Goal: Task Accomplishment & Management: Manage account settings

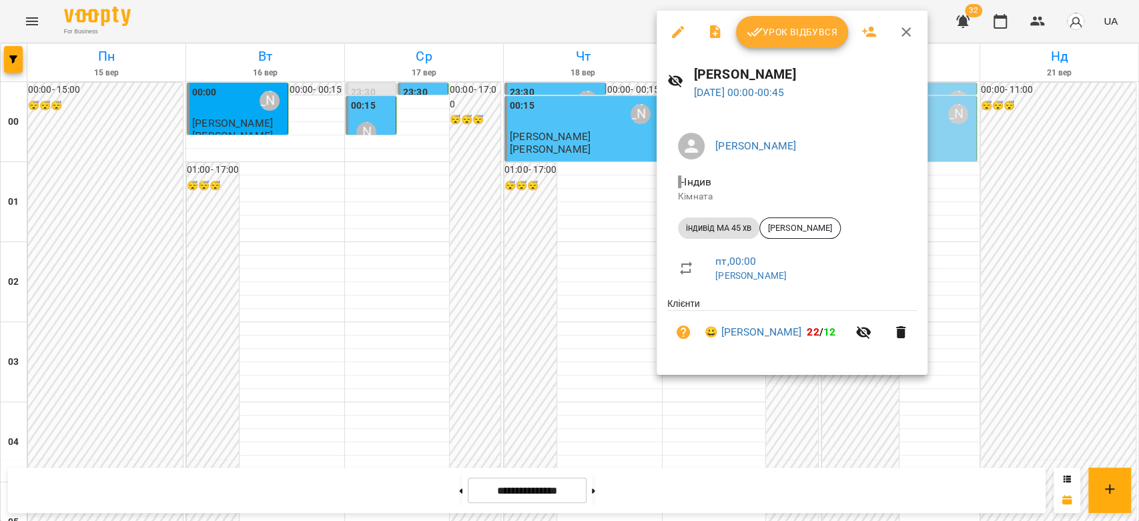
click at [382, 307] on div at bounding box center [569, 260] width 1139 height 521
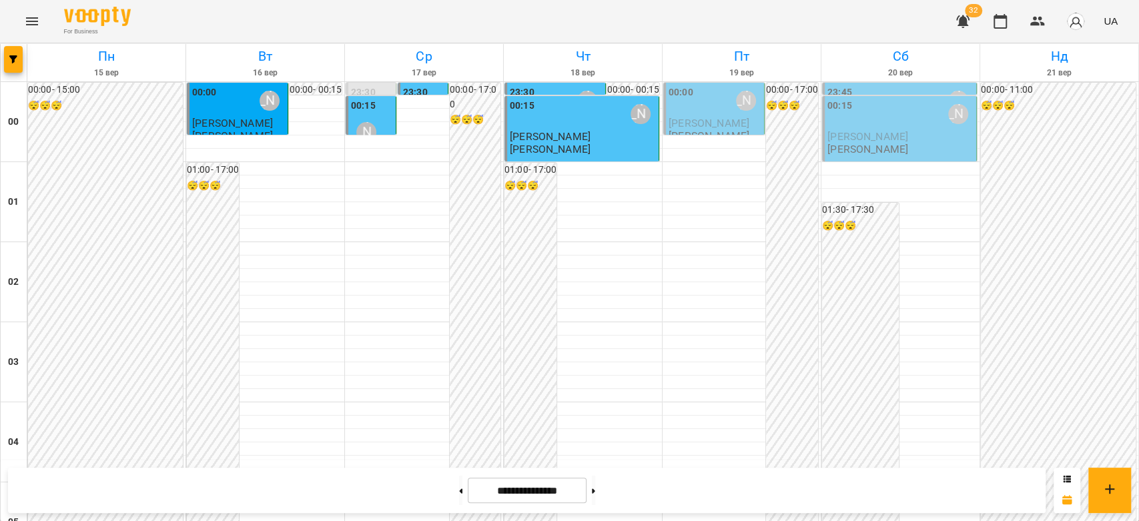
scroll to position [1542, 0]
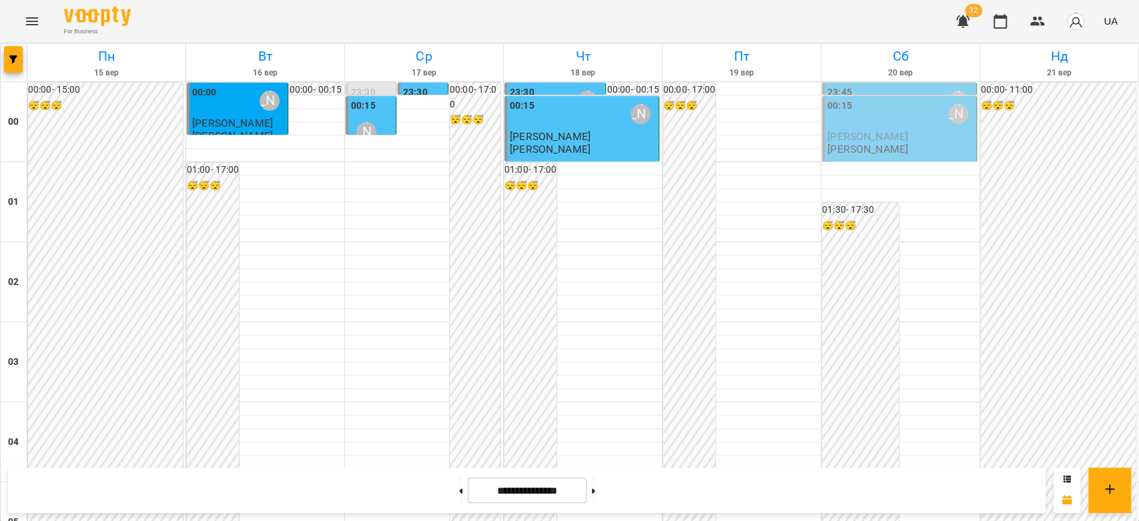
scroll to position [1171, 0]
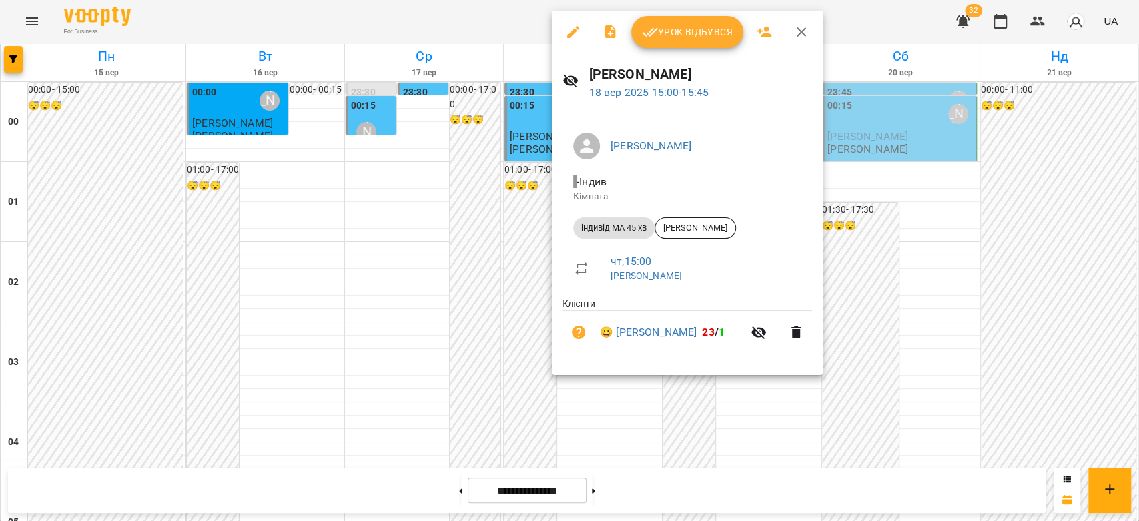
click at [517, 132] on div at bounding box center [569, 260] width 1139 height 521
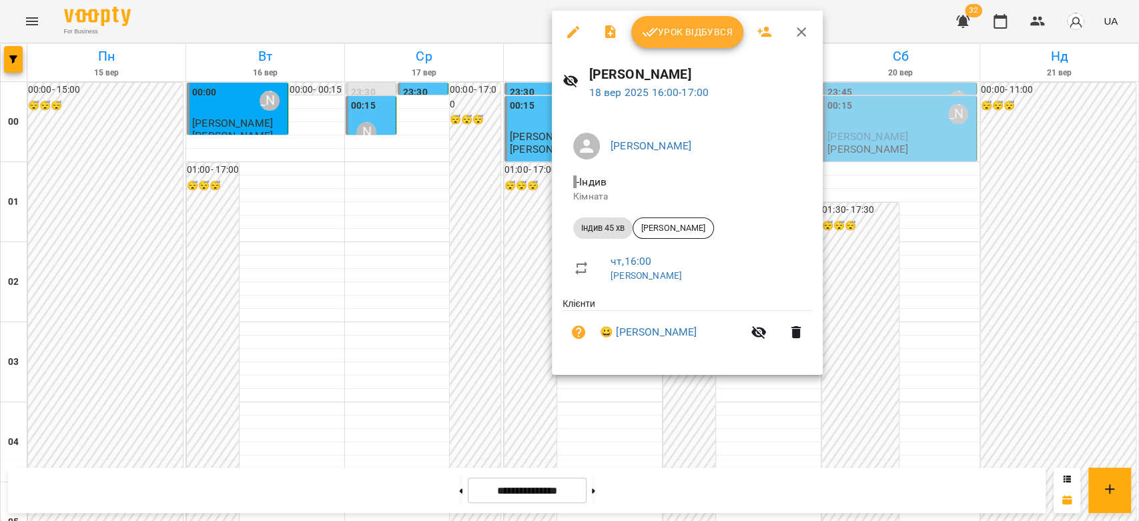
click at [571, 33] on icon "button" at bounding box center [573, 32] width 12 height 12
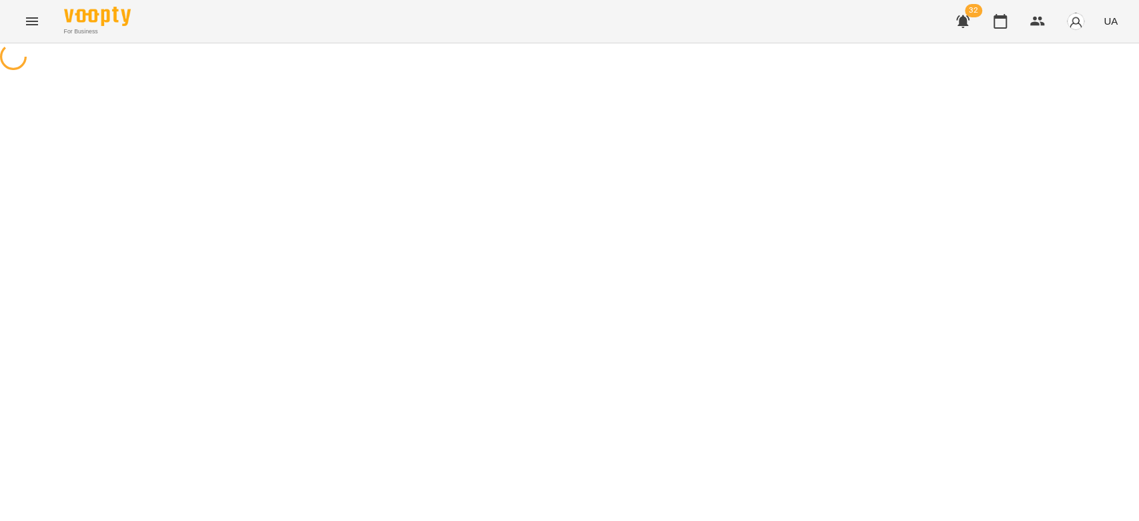
select select "**********"
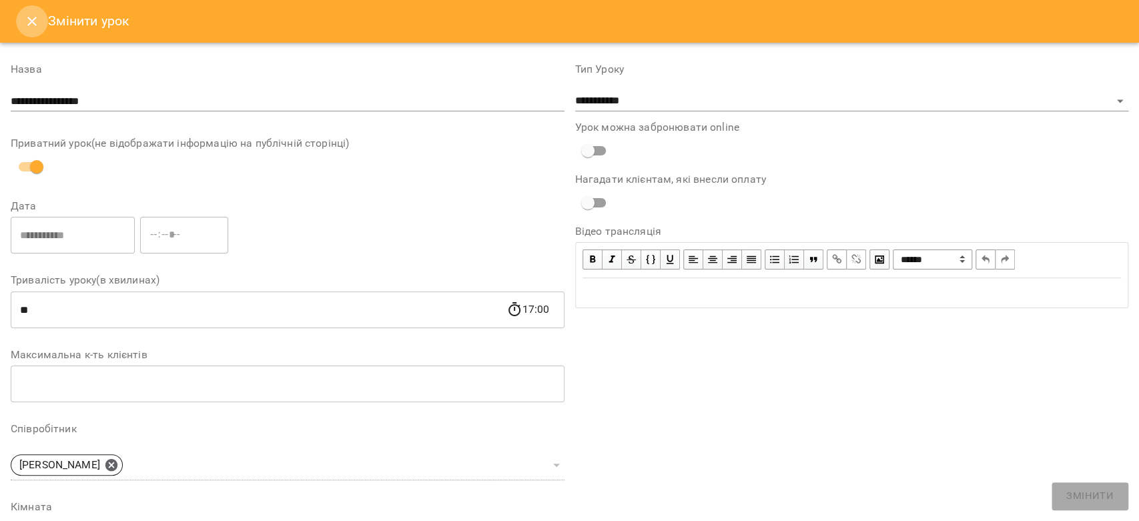
click at [18, 23] on button "Close" at bounding box center [32, 21] width 32 height 32
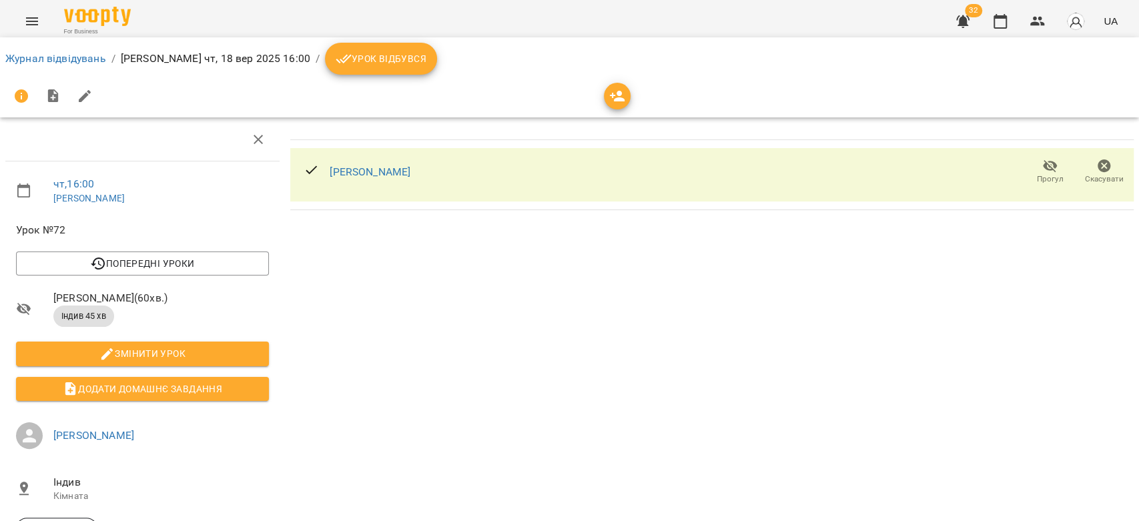
click at [1097, 169] on icon "button" at bounding box center [1103, 165] width 13 height 13
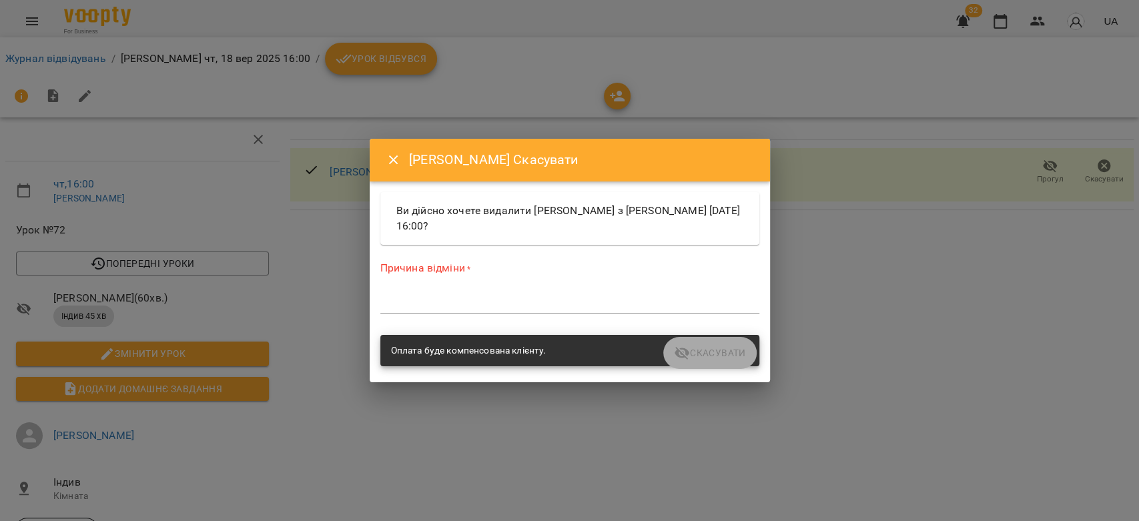
click at [572, 284] on div "Причина відміни * *" at bounding box center [569, 290] width 379 height 58
click at [574, 289] on div "Причина відміни * *" at bounding box center [569, 290] width 379 height 58
click at [575, 296] on textarea at bounding box center [569, 302] width 379 height 13
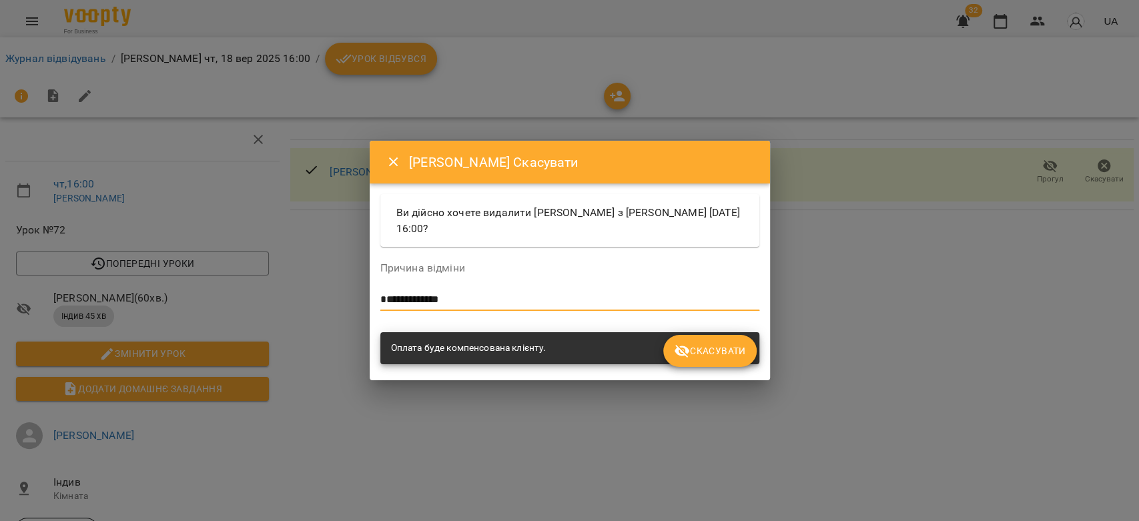
type textarea "**********"
drag, startPoint x: 696, startPoint y: 346, endPoint x: 735, endPoint y: 372, distance: 46.5
click at [698, 346] on span "Скасувати" at bounding box center [709, 351] width 71 height 16
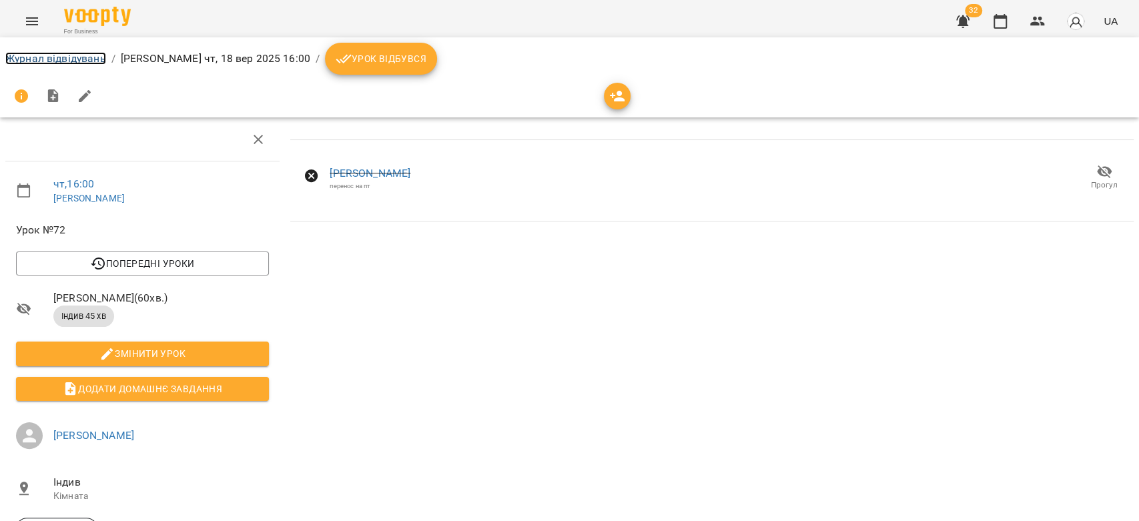
click at [83, 58] on link "Журнал відвідувань" at bounding box center [55, 58] width 101 height 13
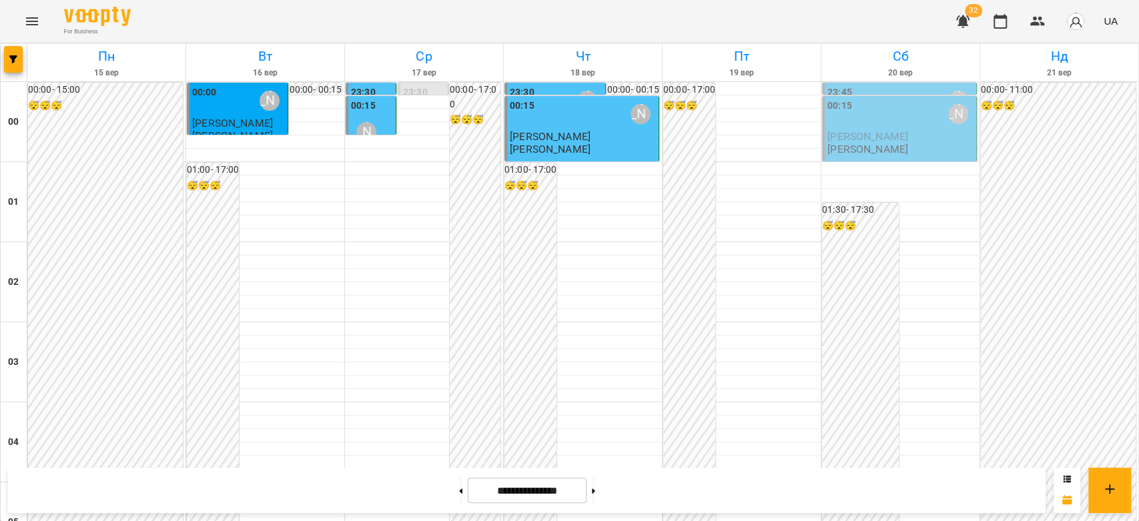
scroll to position [1260, 0]
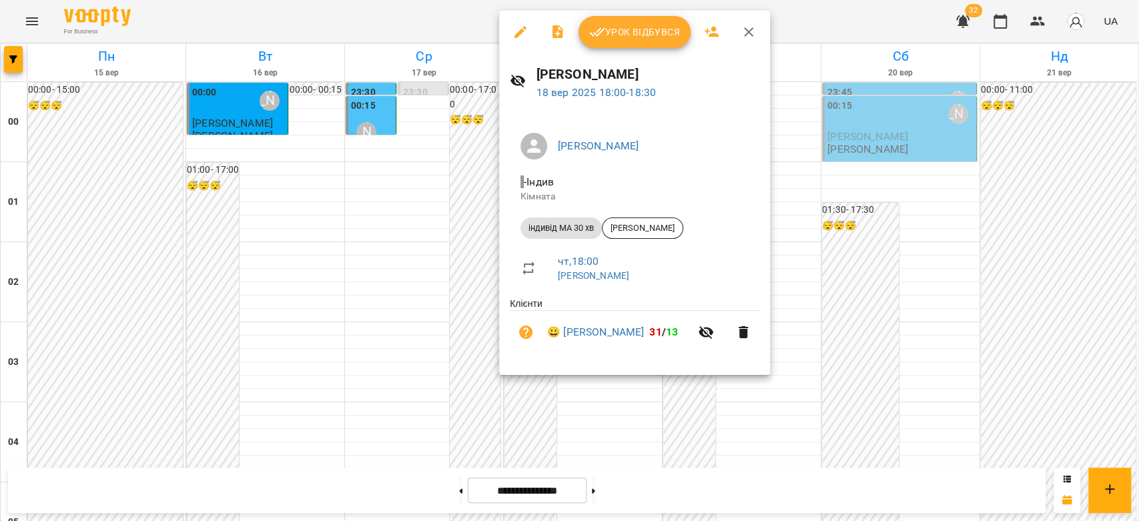
click at [422, 294] on div at bounding box center [569, 260] width 1139 height 521
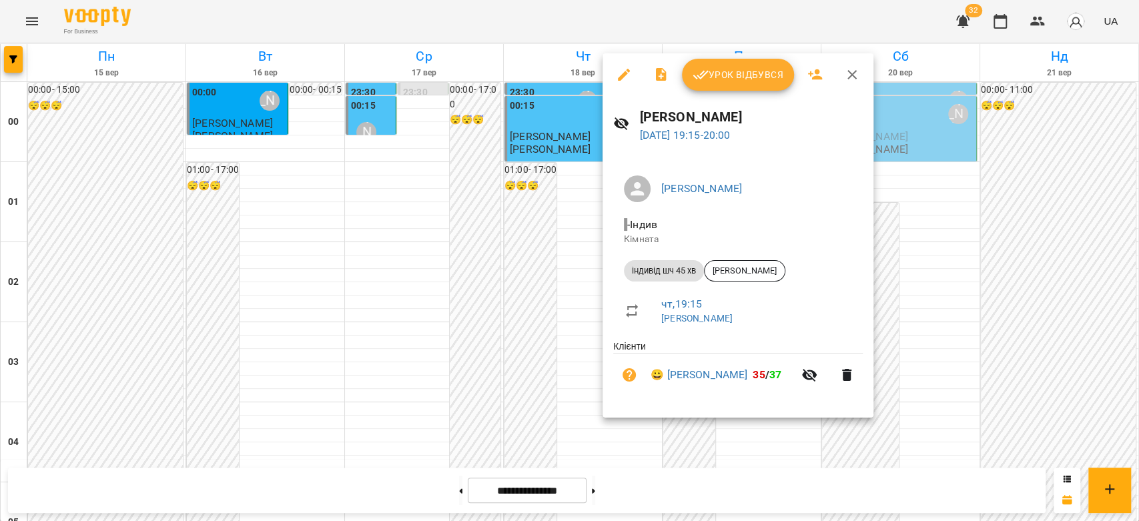
click at [427, 339] on div at bounding box center [569, 260] width 1139 height 521
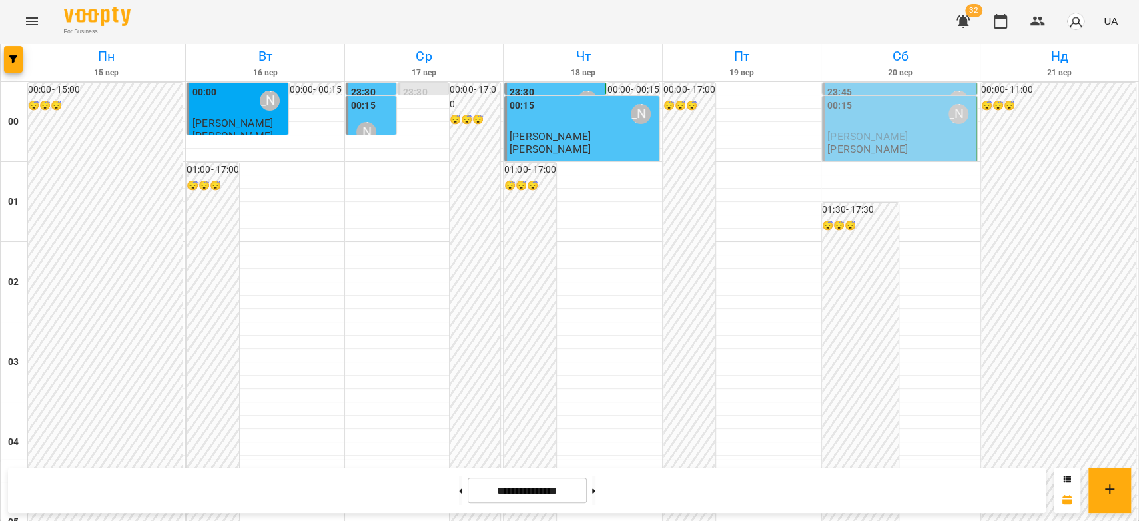
scroll to position [1468, 0]
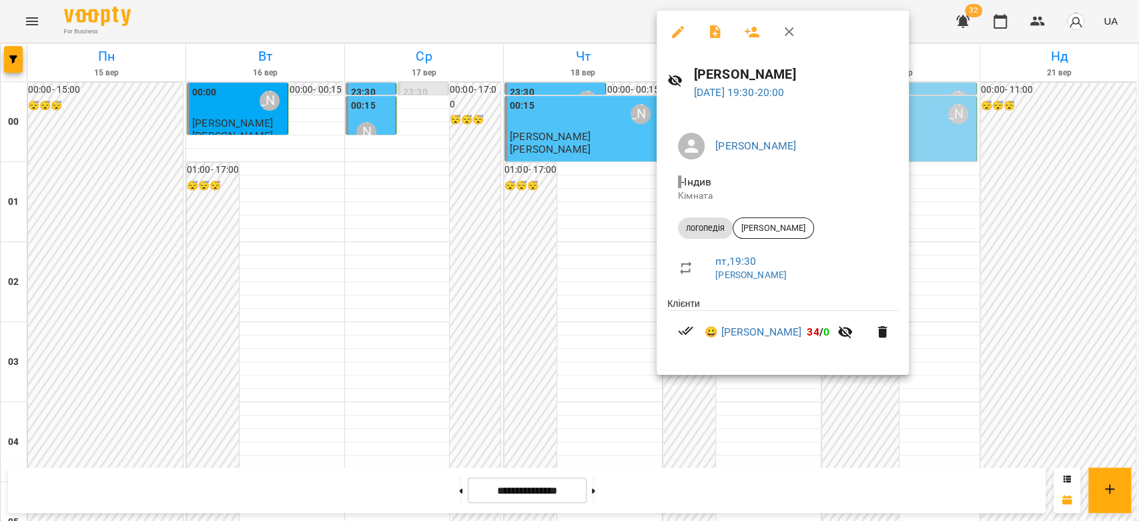
click at [613, 294] on div at bounding box center [569, 260] width 1139 height 521
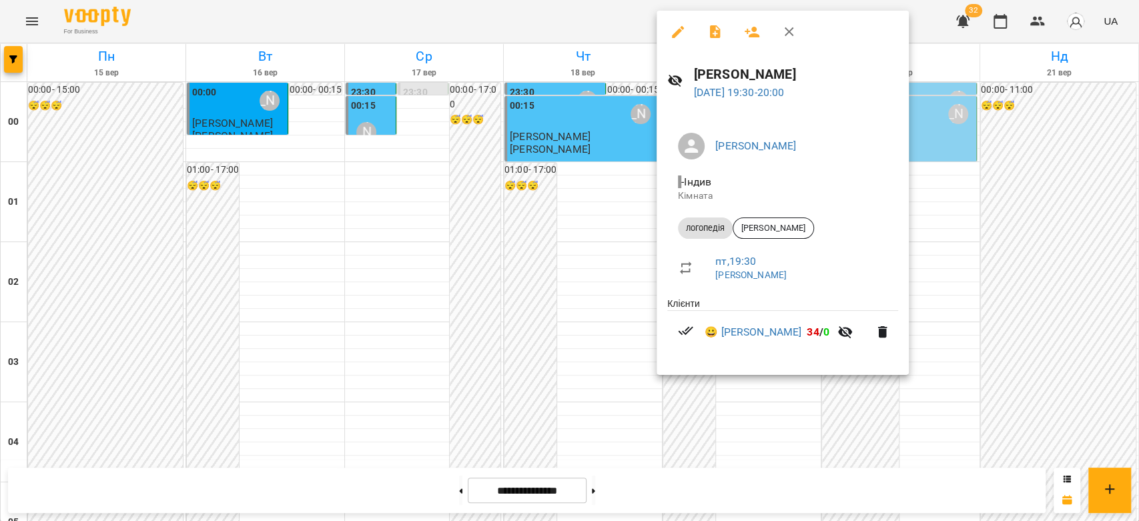
click at [624, 242] on div at bounding box center [569, 260] width 1139 height 521
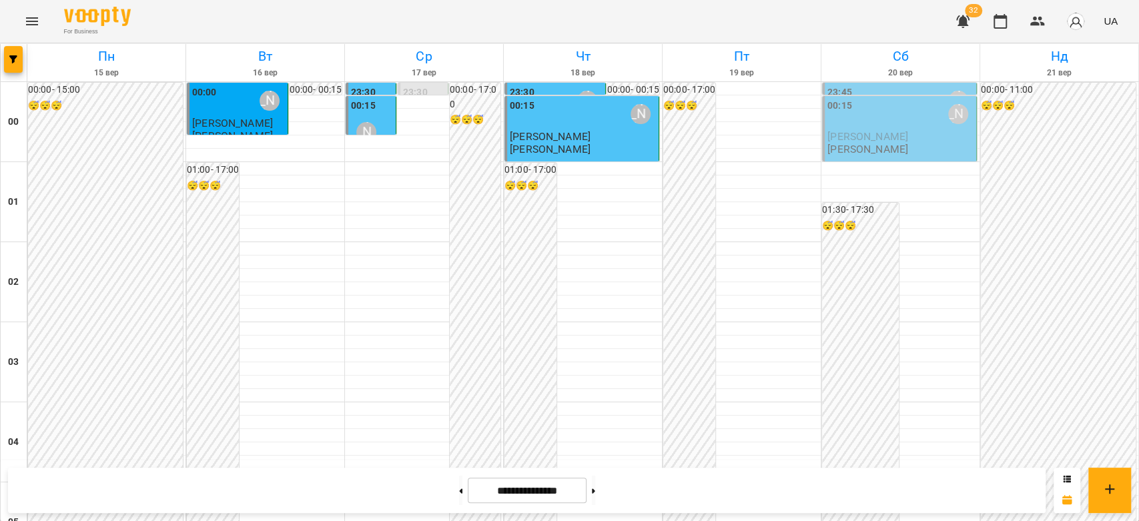
scroll to position [1320, 0]
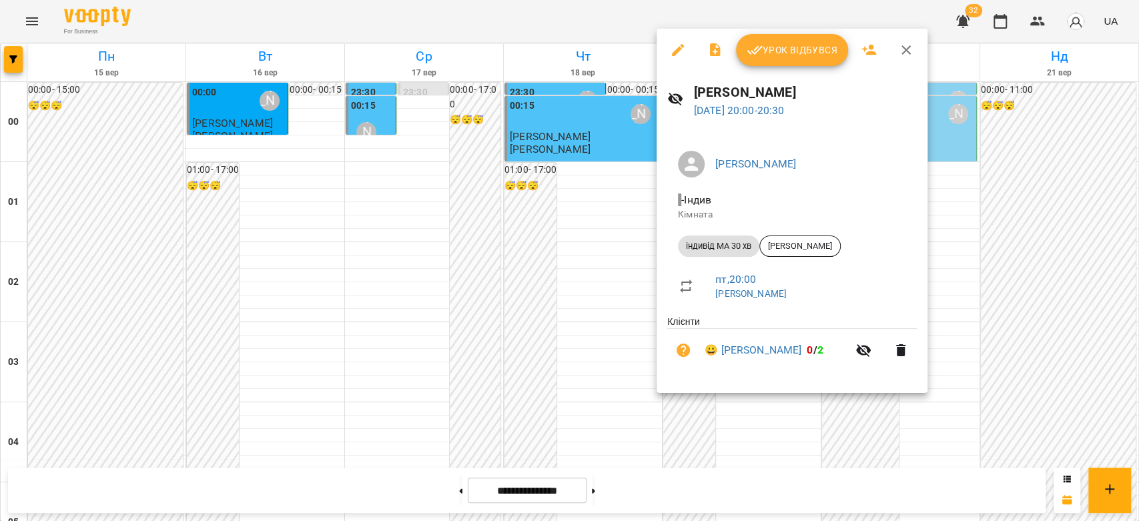
click at [557, 348] on div at bounding box center [569, 260] width 1139 height 521
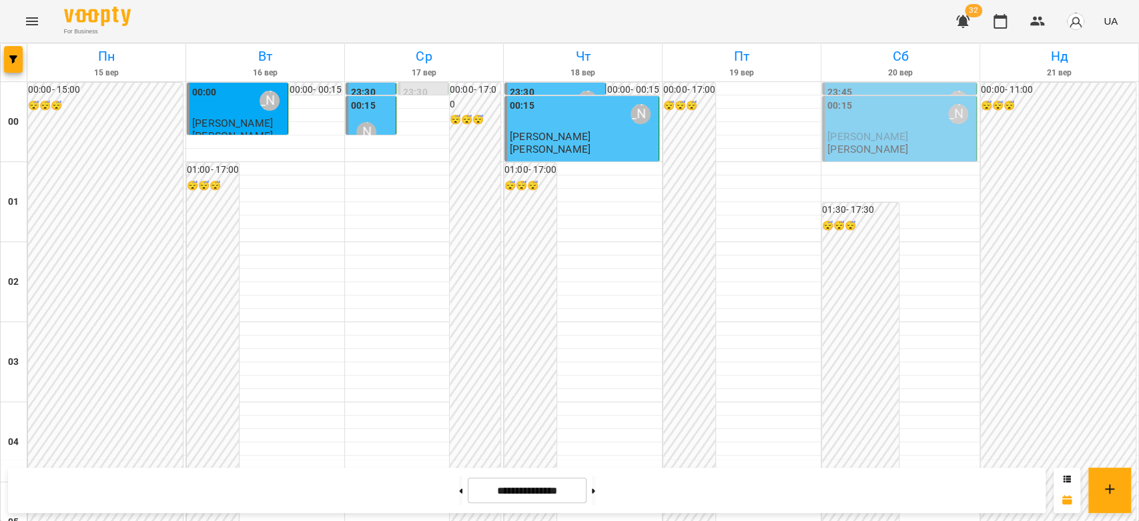
scroll to position [1468, 0]
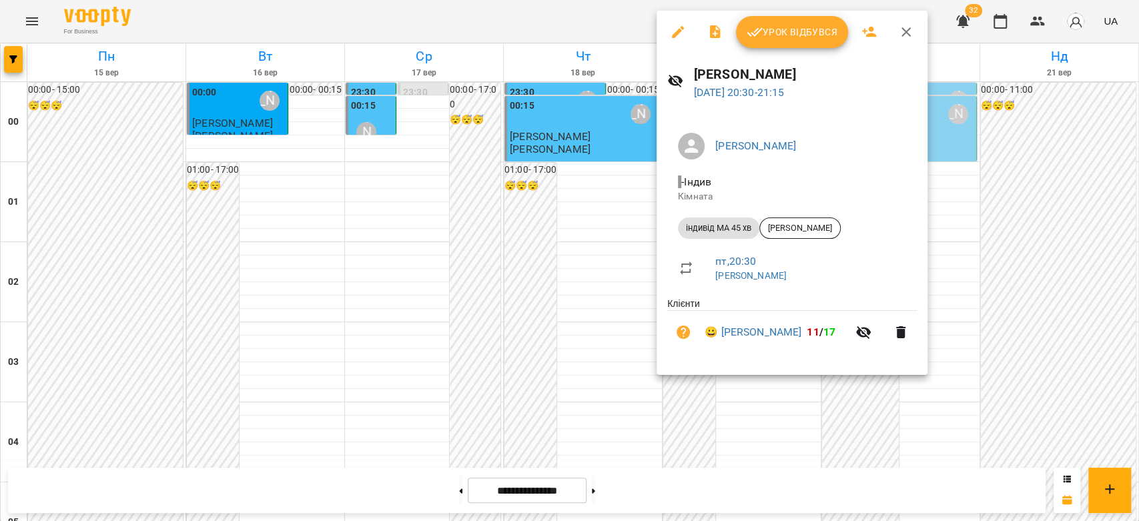
click at [584, 302] on div at bounding box center [569, 260] width 1139 height 521
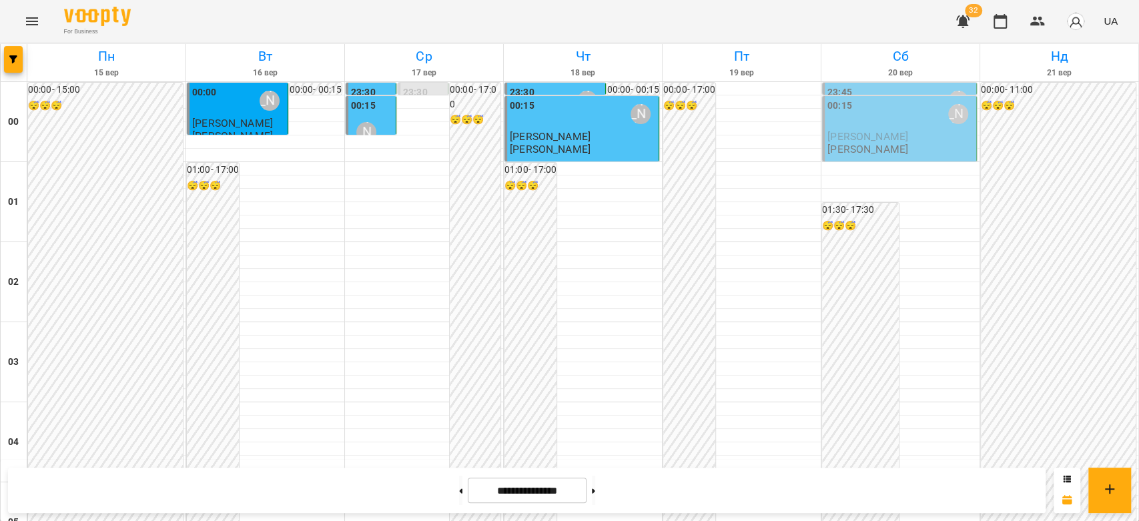
scroll to position [1394, 0]
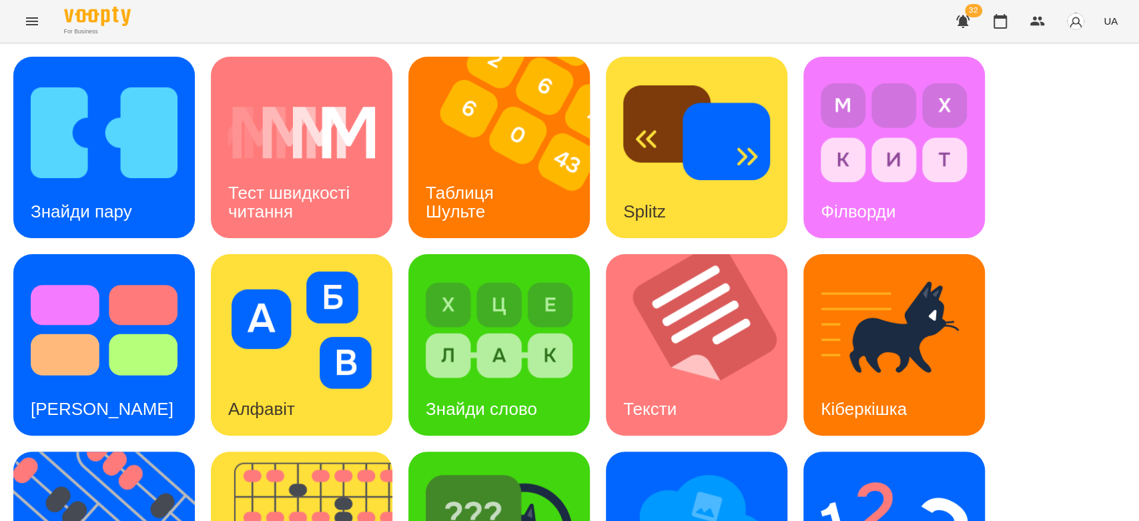
scroll to position [322, 0]
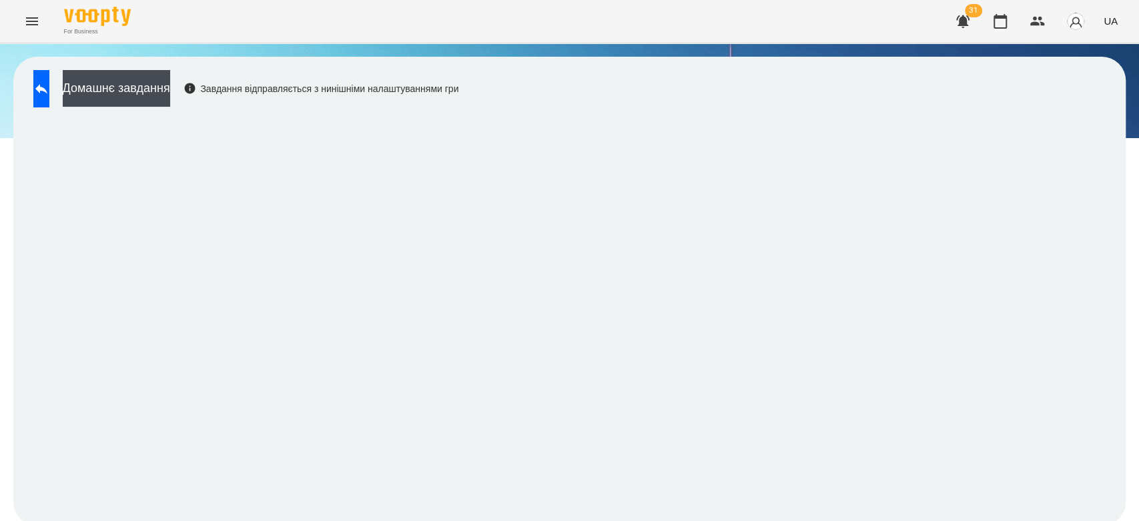
scroll to position [5, 0]
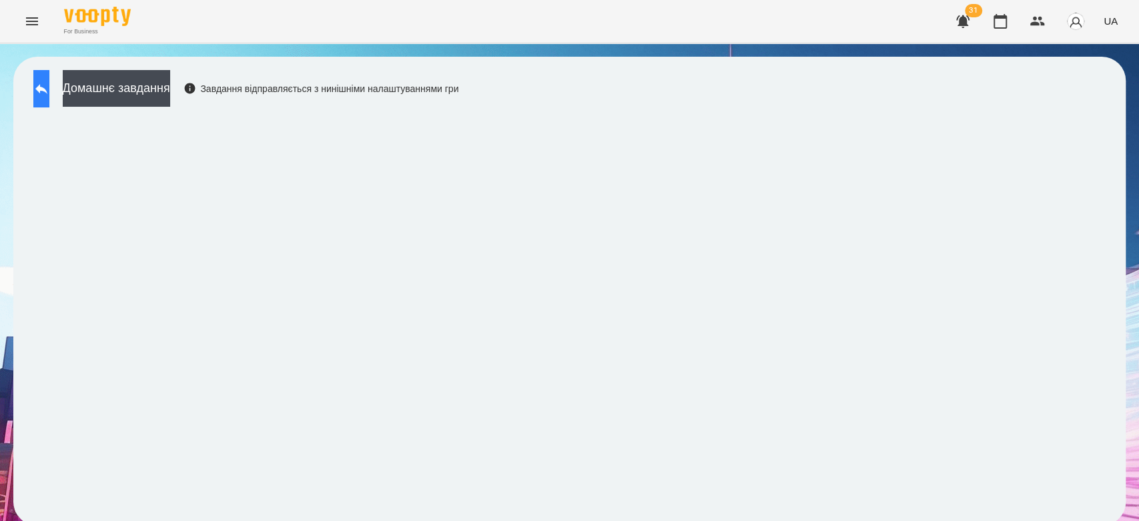
click at [49, 82] on icon at bounding box center [41, 89] width 16 height 16
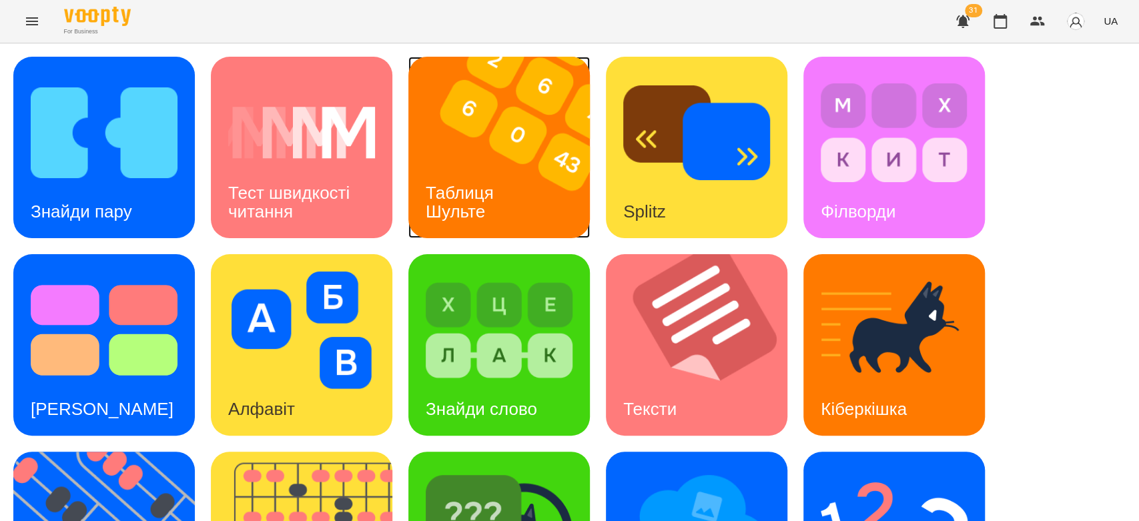
click at [492, 139] on img at bounding box center [507, 147] width 198 height 181
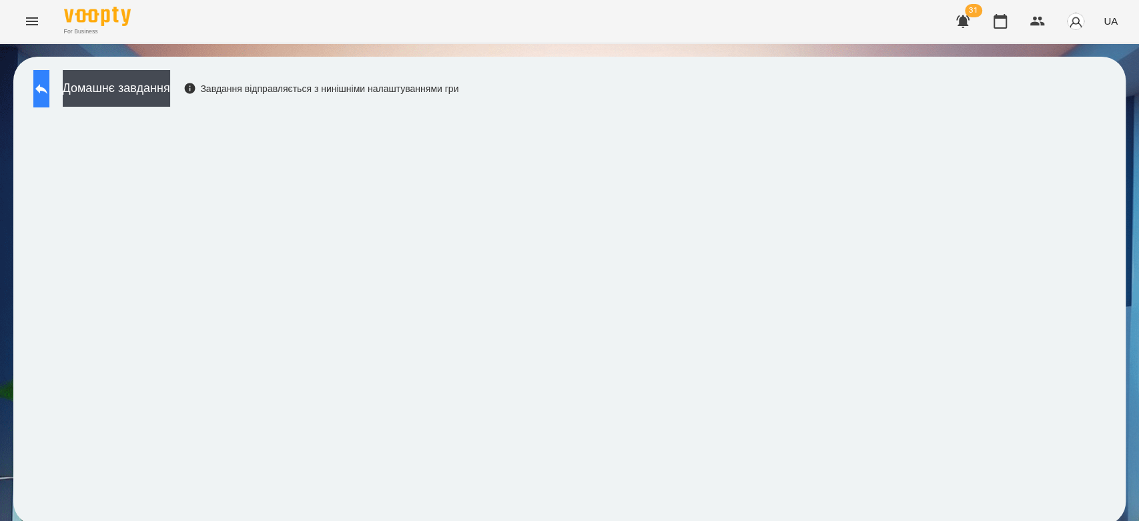
click at [49, 103] on button at bounding box center [41, 88] width 16 height 37
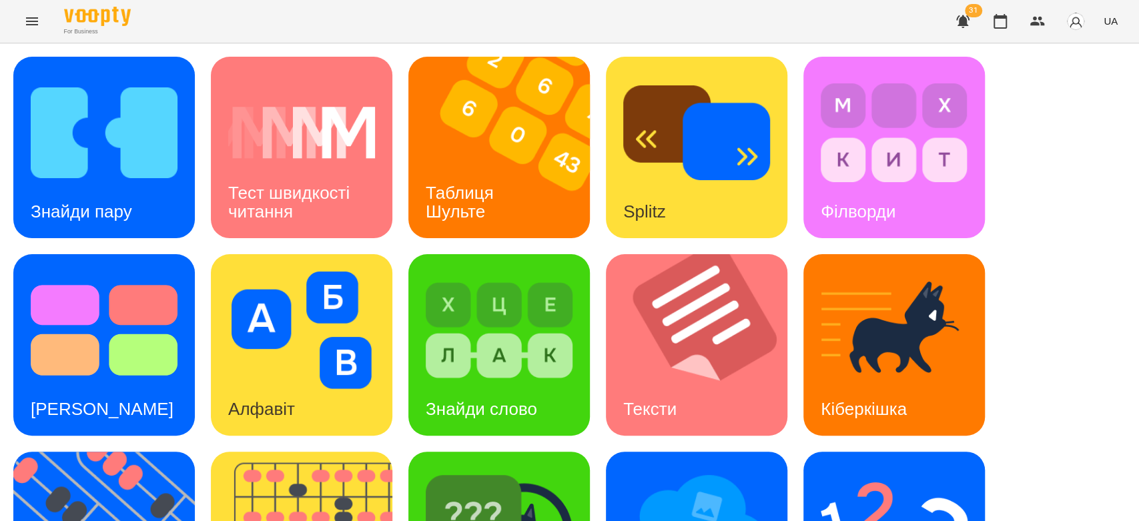
scroll to position [322, 0]
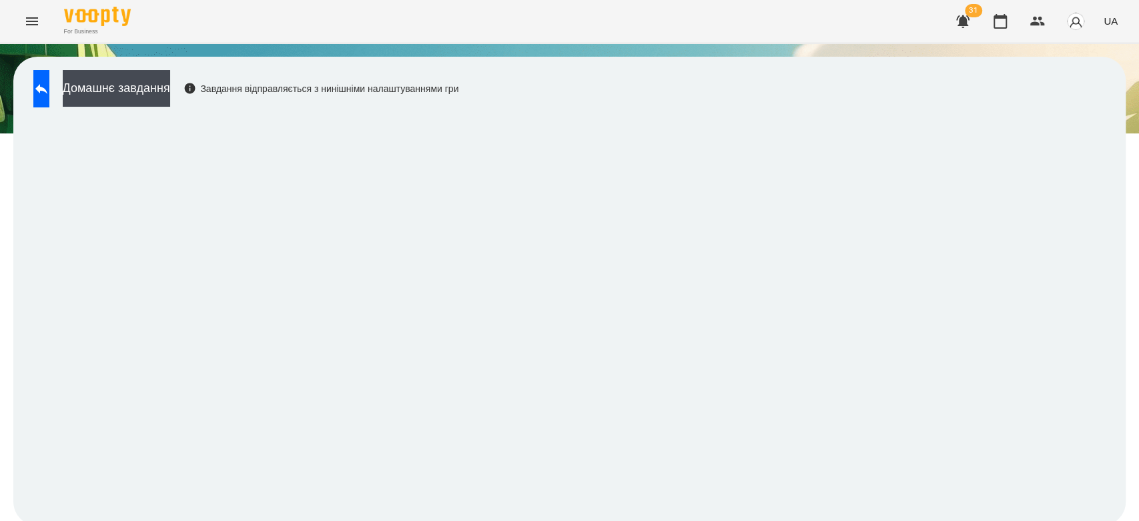
scroll to position [5, 0]
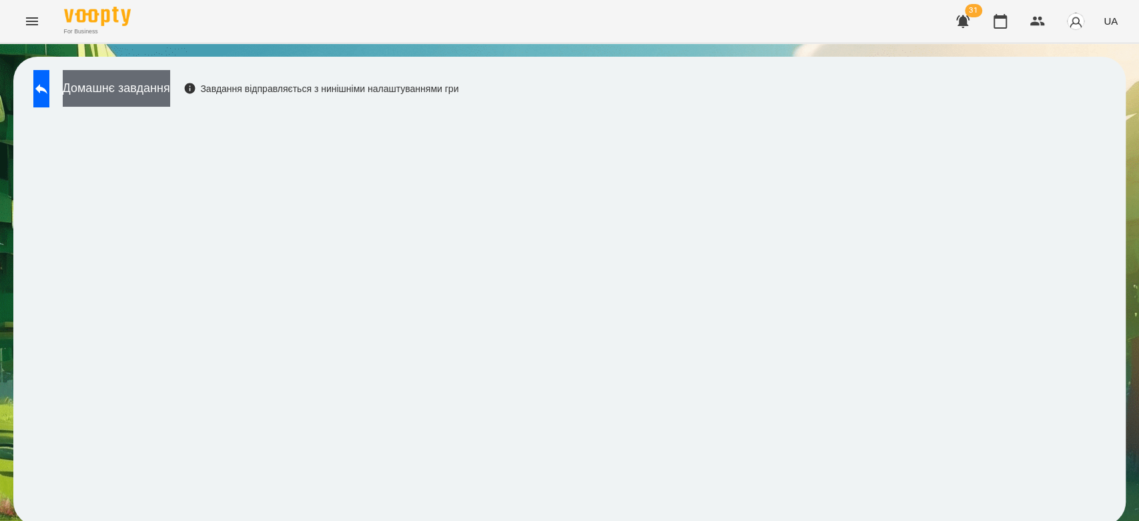
click at [142, 83] on button "Домашнє завдання" at bounding box center [116, 88] width 107 height 37
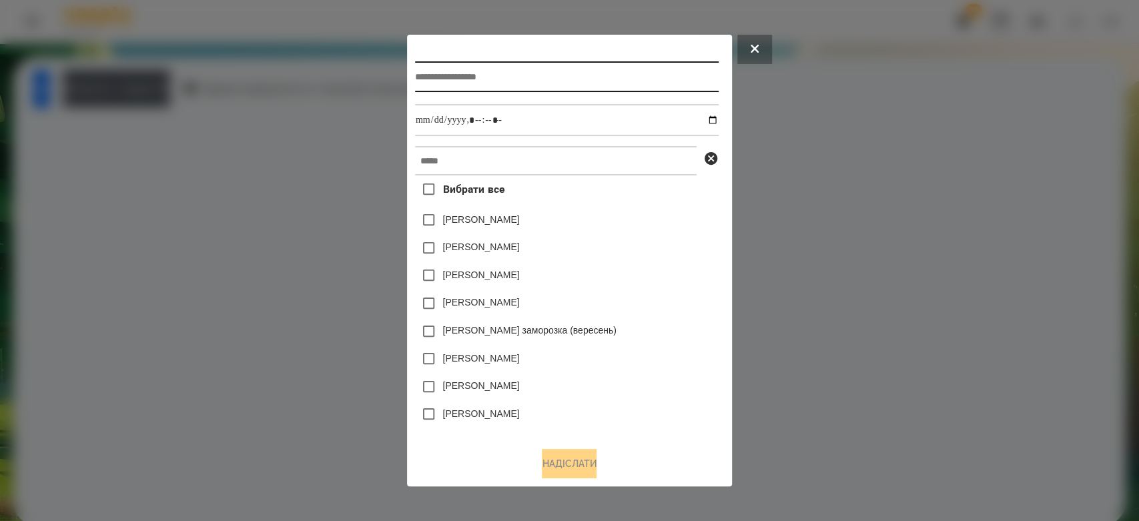
click at [679, 61] on input "text" at bounding box center [567, 76] width 304 height 31
type input "**********"
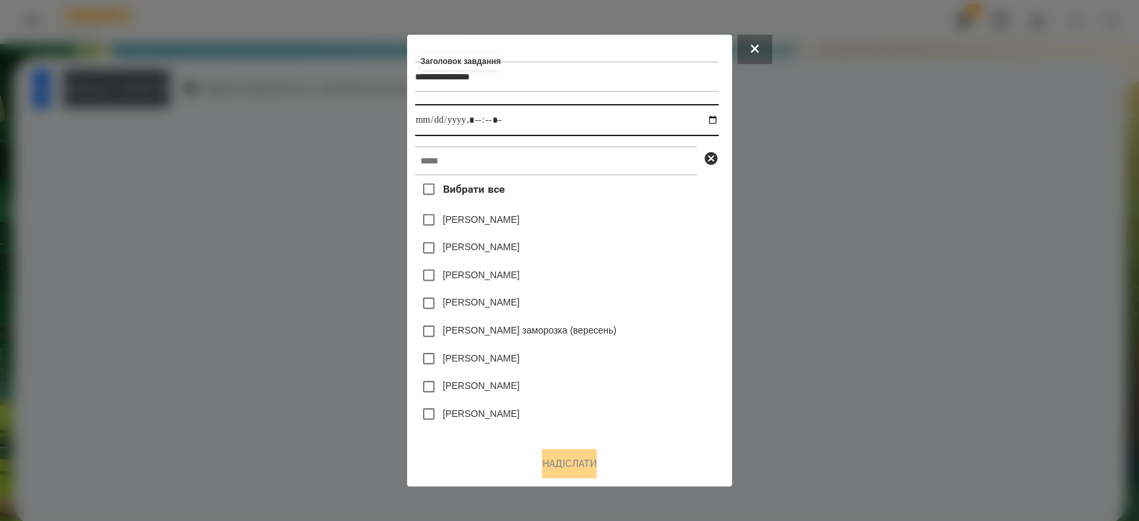
click at [718, 118] on input "datetime-local" at bounding box center [567, 120] width 304 height 32
type input "**********"
click at [630, 239] on div "Коля Главач" at bounding box center [567, 248] width 304 height 28
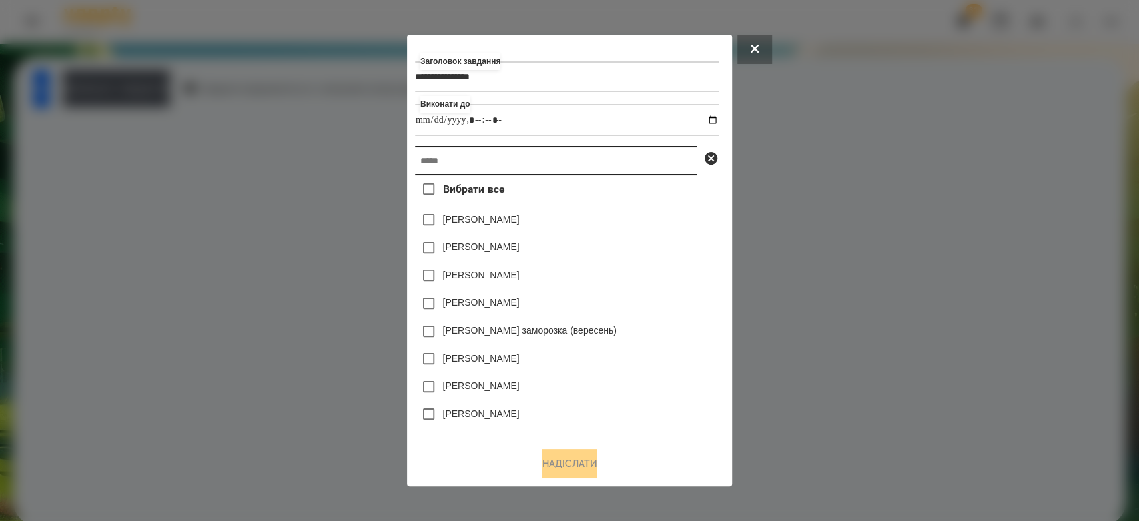
click at [624, 169] on input "text" at bounding box center [556, 160] width 282 height 29
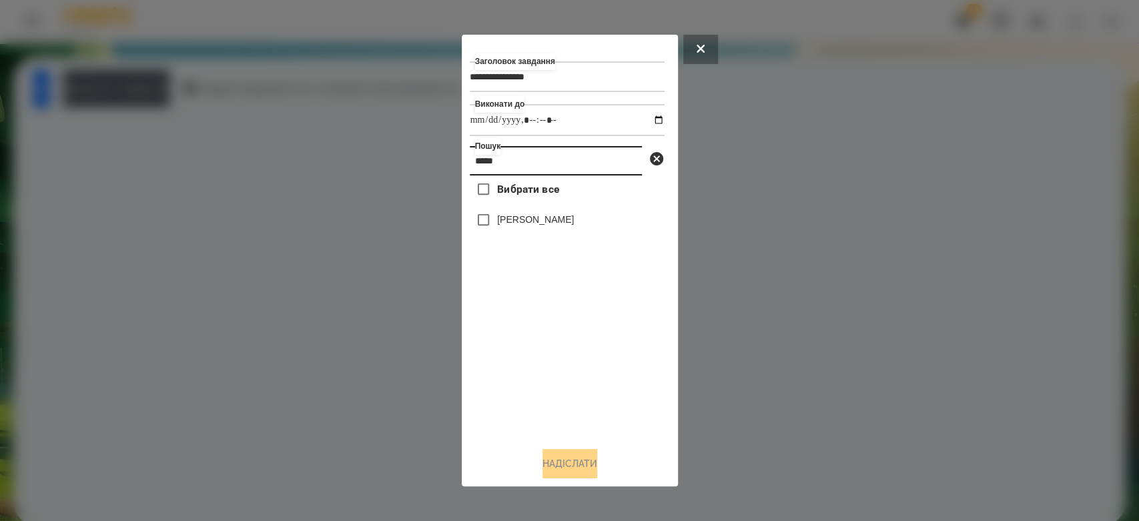
type input "*****"
click at [523, 226] on label "[PERSON_NAME]" at bounding box center [535, 219] width 77 height 13
click at [577, 459] on button "Надіслати" at bounding box center [569, 463] width 55 height 29
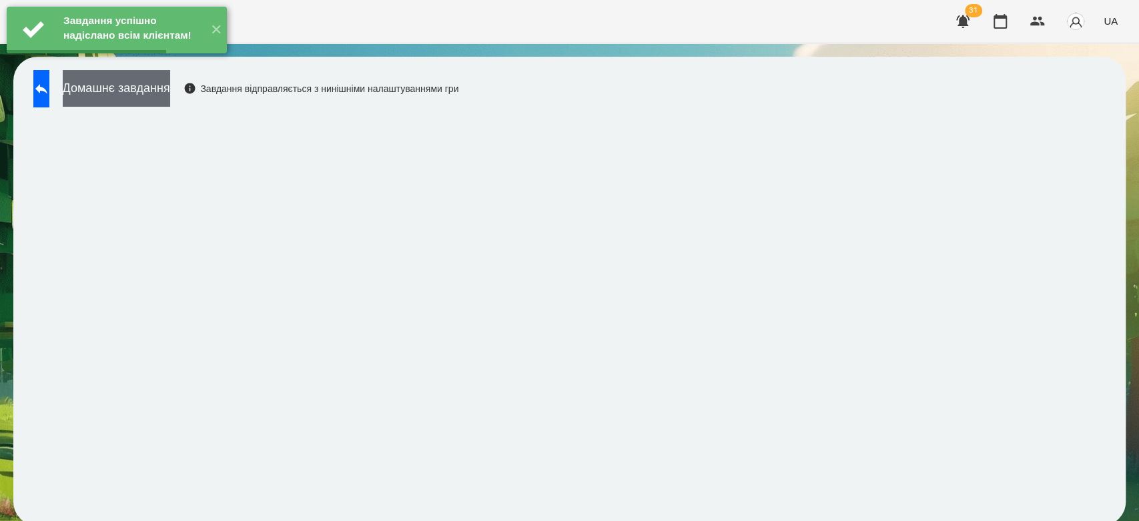
click at [170, 87] on button "Домашнє завдання" at bounding box center [116, 88] width 107 height 37
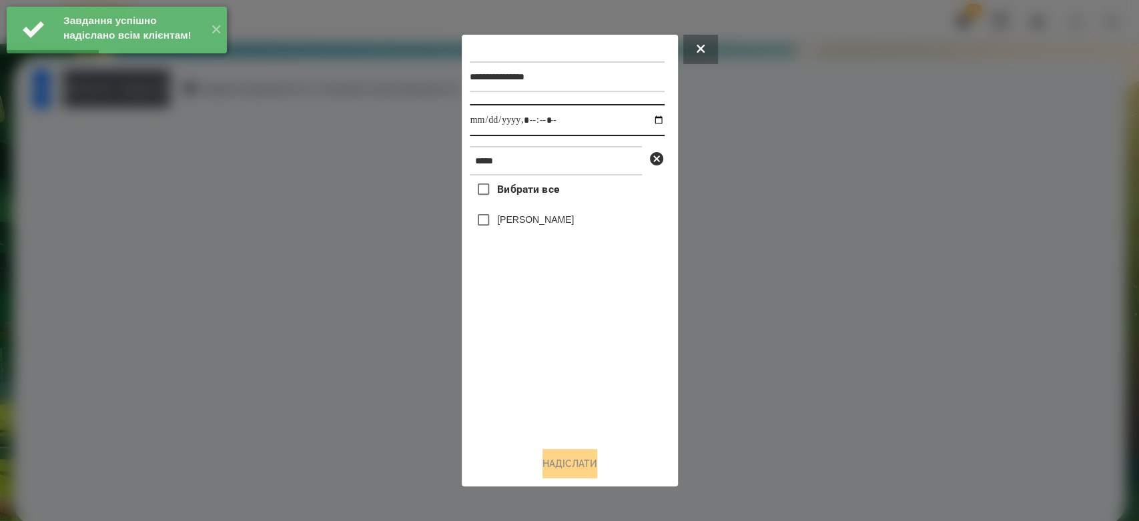
click at [649, 116] on input "datetime-local" at bounding box center [567, 120] width 195 height 32
type input "**********"
drag, startPoint x: 566, startPoint y: 353, endPoint x: 566, endPoint y: 324, distance: 29.4
click at [566, 353] on div "Вибрати все Богдан Логвін" at bounding box center [567, 305] width 195 height 261
click at [548, 223] on label "[PERSON_NAME]" at bounding box center [535, 219] width 77 height 13
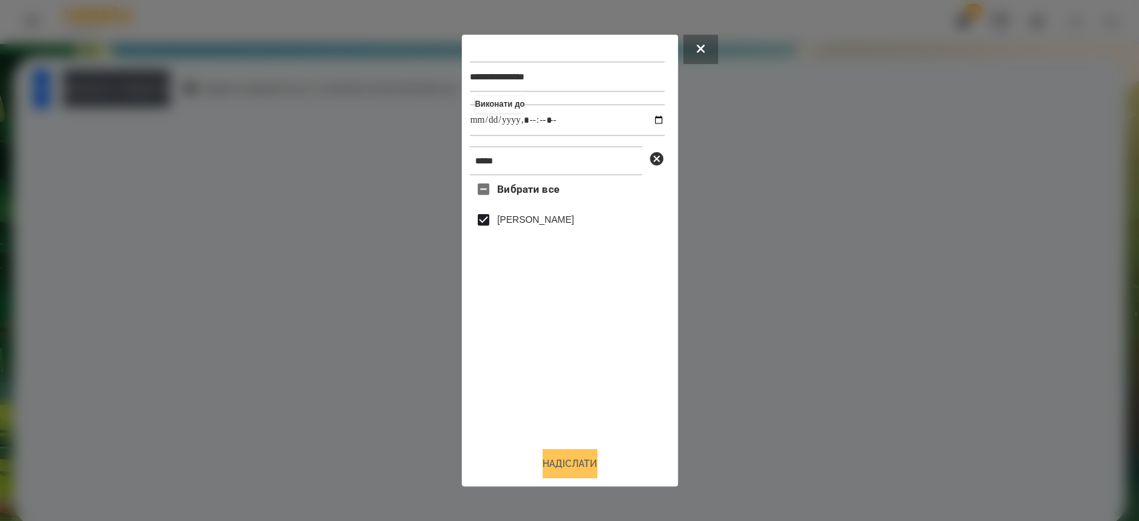
click at [560, 474] on button "Надіслати" at bounding box center [569, 463] width 55 height 29
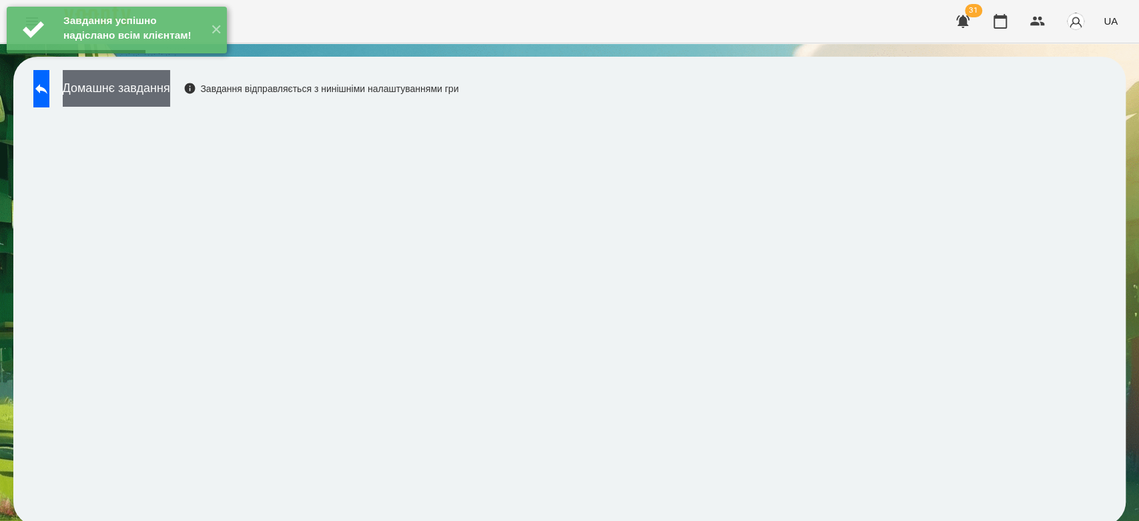
click at [170, 86] on button "Домашнє завдання" at bounding box center [116, 88] width 107 height 37
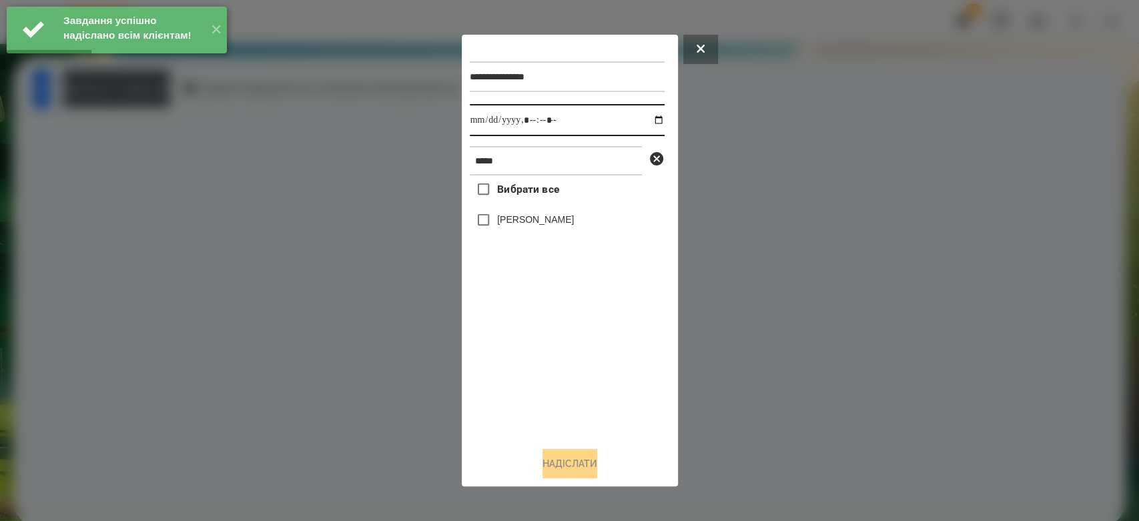
click at [649, 117] on input "datetime-local" at bounding box center [567, 120] width 195 height 32
type input "**********"
drag, startPoint x: 570, startPoint y: 364, endPoint x: 557, endPoint y: 307, distance: 58.3
click at [570, 364] on div "Вибрати все Богдан Логвін" at bounding box center [567, 305] width 195 height 261
click at [534, 213] on div "[PERSON_NAME]" at bounding box center [567, 220] width 195 height 28
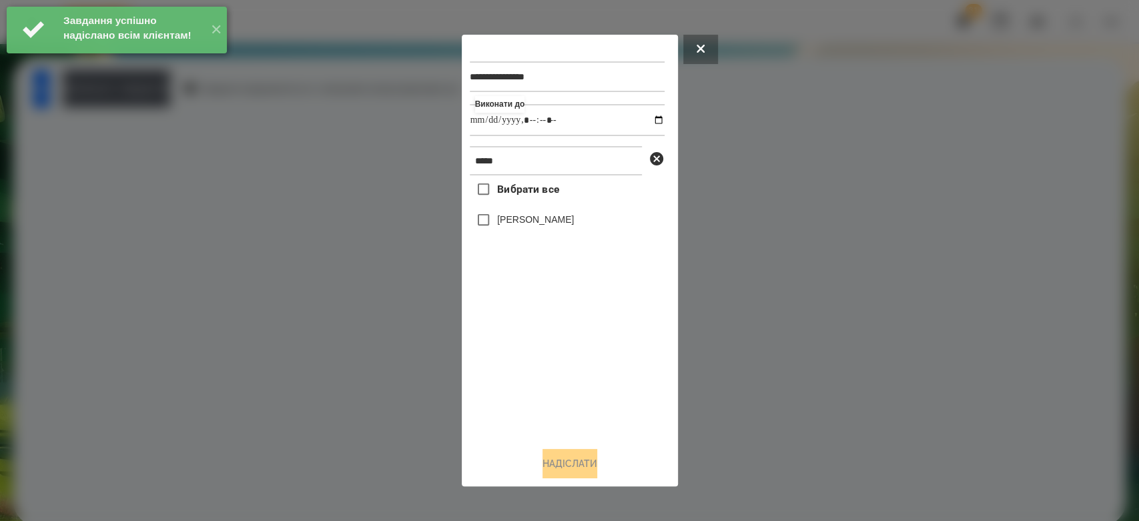
click at [536, 226] on label "[PERSON_NAME]" at bounding box center [535, 219] width 77 height 13
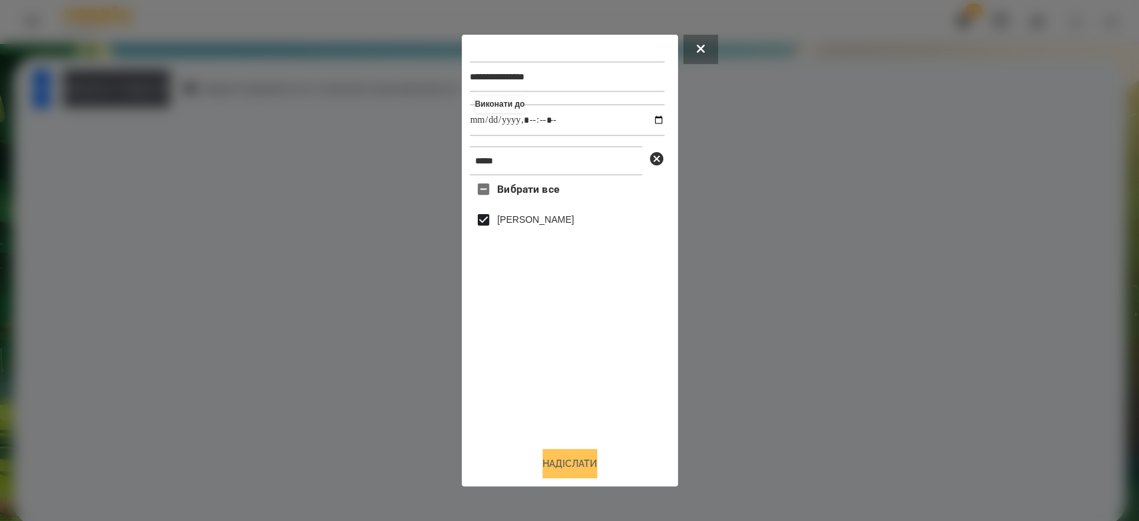
click at [590, 478] on button "Надіслати" at bounding box center [569, 463] width 55 height 29
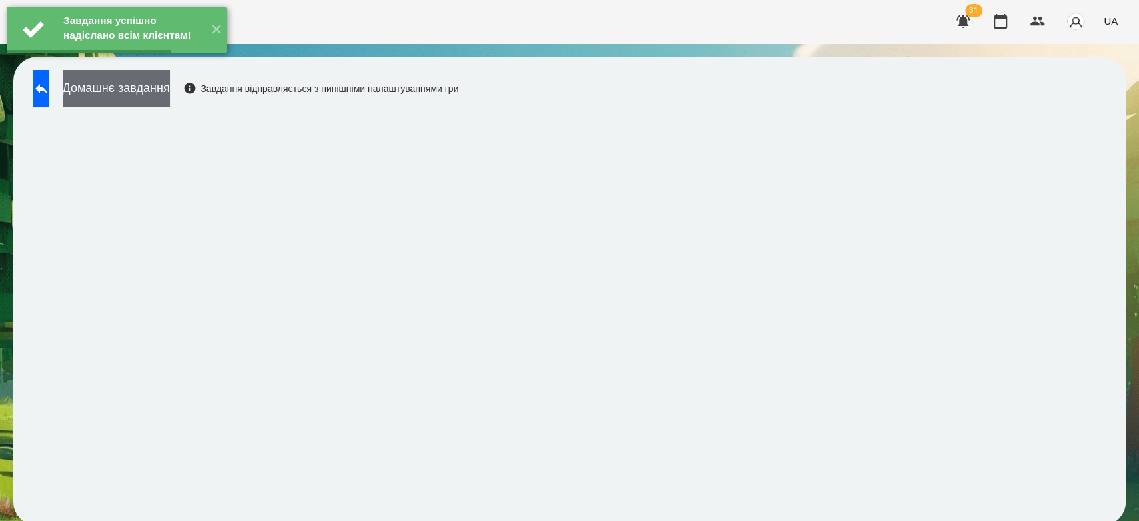
click at [170, 95] on button "Домашнє завдання" at bounding box center [116, 88] width 107 height 37
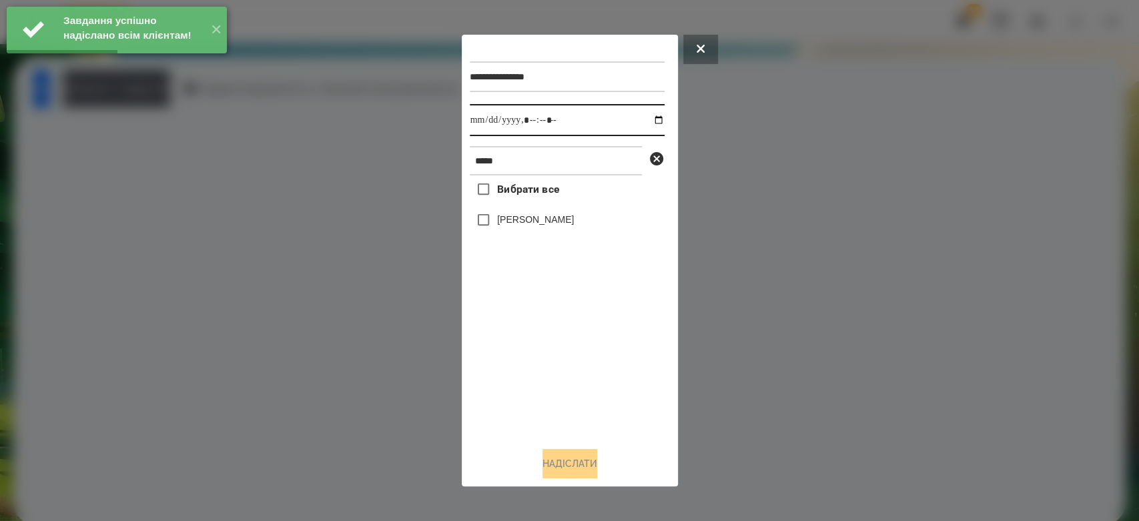
click at [645, 119] on input "datetime-local" at bounding box center [567, 120] width 195 height 32
type input "**********"
click at [592, 368] on div "Вибрати все Богдан Логвін" at bounding box center [567, 305] width 195 height 261
click at [516, 217] on label "[PERSON_NAME]" at bounding box center [535, 219] width 77 height 13
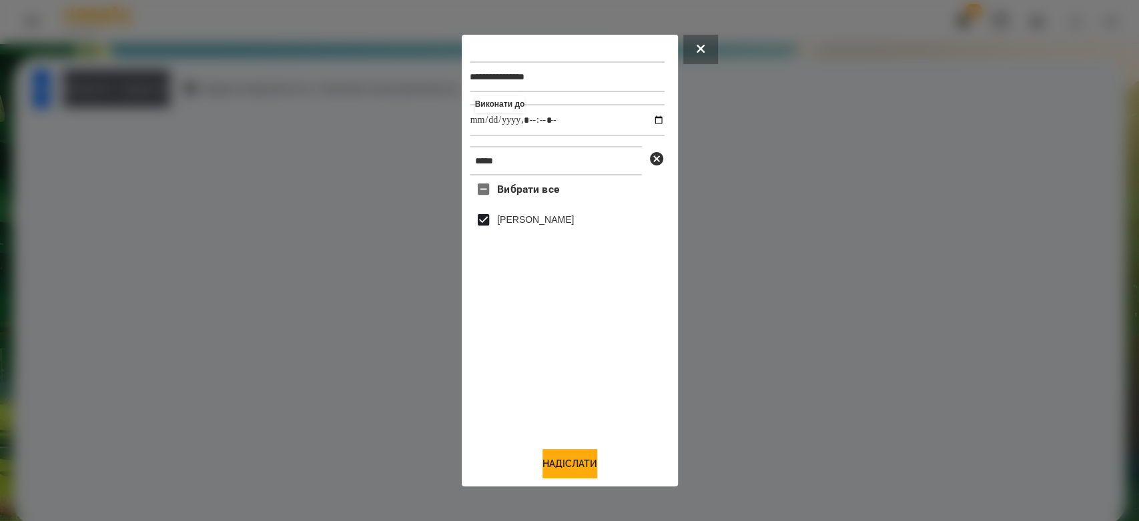
click at [630, 468] on div "Надіслати" at bounding box center [570, 463] width 200 height 29
click at [577, 460] on button "Надіслати" at bounding box center [569, 463] width 55 height 29
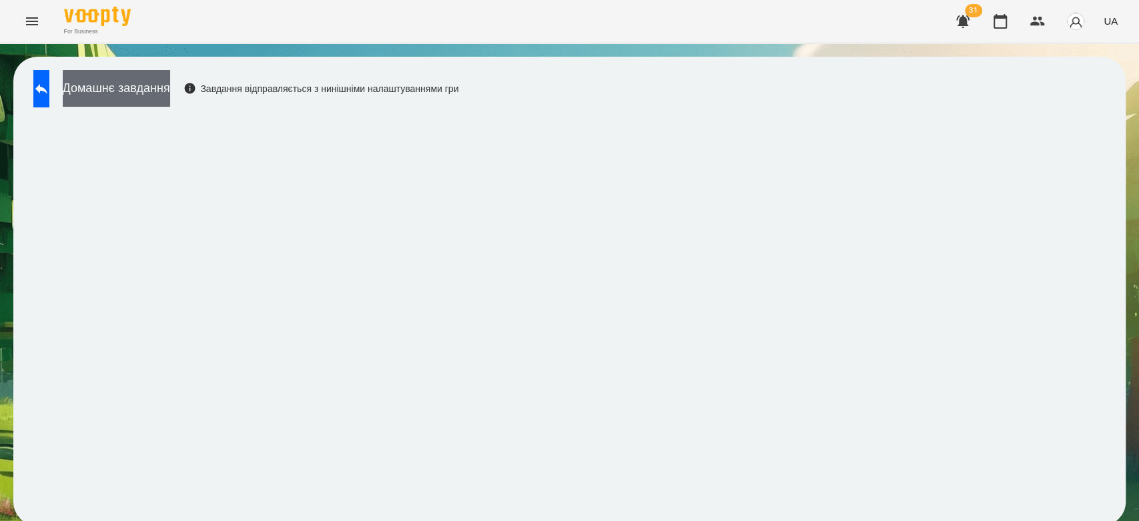
click at [157, 85] on button "Домашнє завдання" at bounding box center [116, 88] width 107 height 37
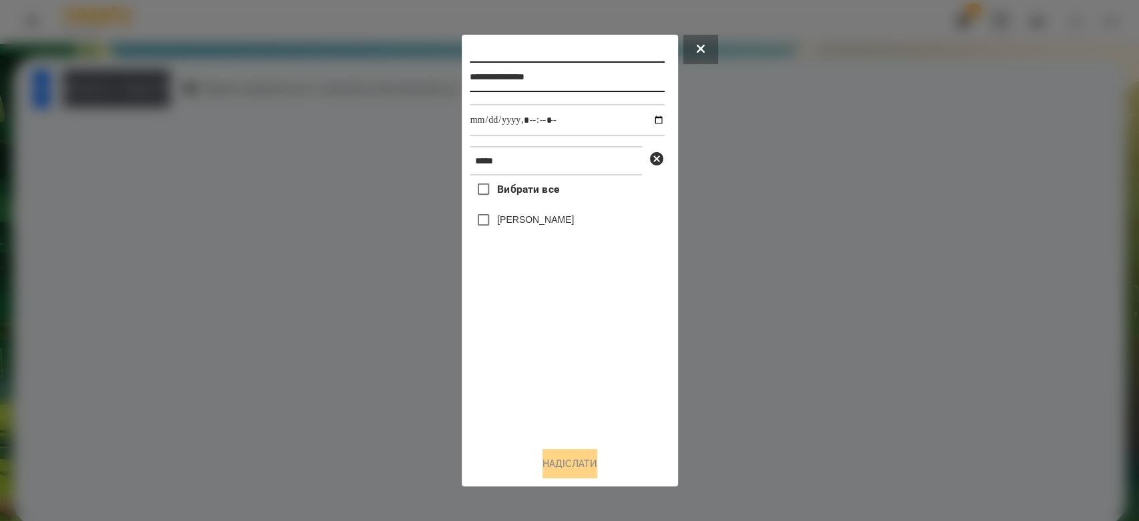
drag, startPoint x: 608, startPoint y: 83, endPoint x: 519, endPoint y: 88, distance: 89.6
click at [519, 88] on input "**********" at bounding box center [567, 76] width 195 height 31
type input "**********"
click at [501, 224] on label "[PERSON_NAME]" at bounding box center [535, 219] width 77 height 13
click at [584, 475] on button "Надіслати" at bounding box center [569, 463] width 55 height 29
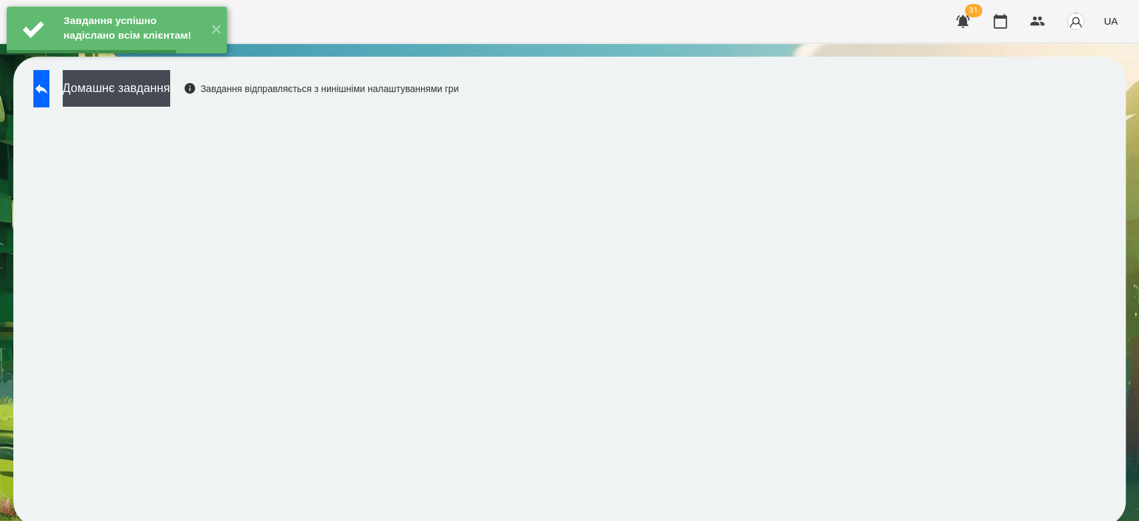
click at [144, 95] on button "Домашнє завдання" at bounding box center [116, 88] width 107 height 37
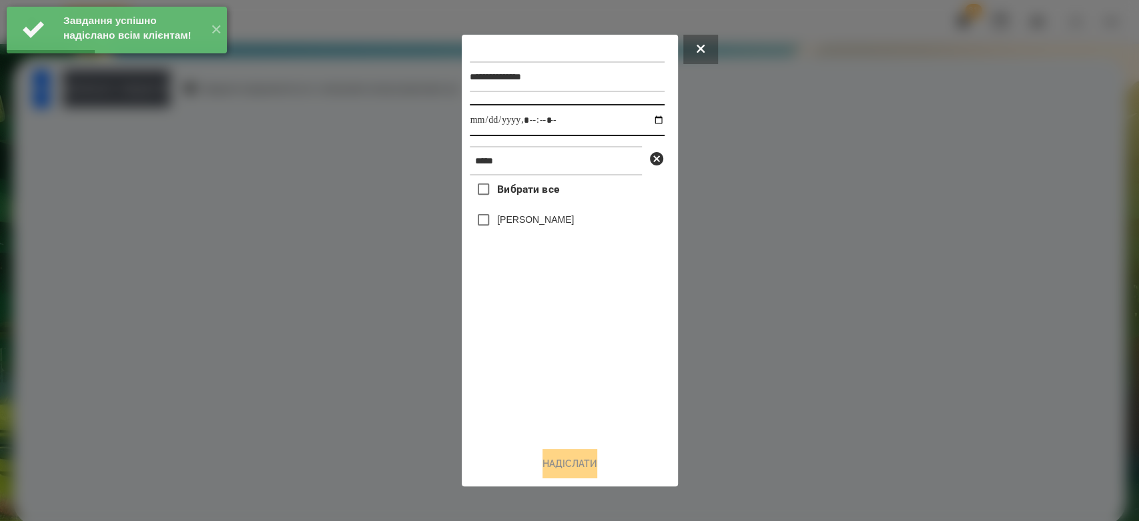
click at [646, 122] on input "datetime-local" at bounding box center [567, 120] width 195 height 32
type input "**********"
click at [603, 402] on div "Вибрати все Богдан Логвін" at bounding box center [567, 305] width 195 height 261
click at [544, 223] on label "[PERSON_NAME]" at bounding box center [535, 219] width 77 height 13
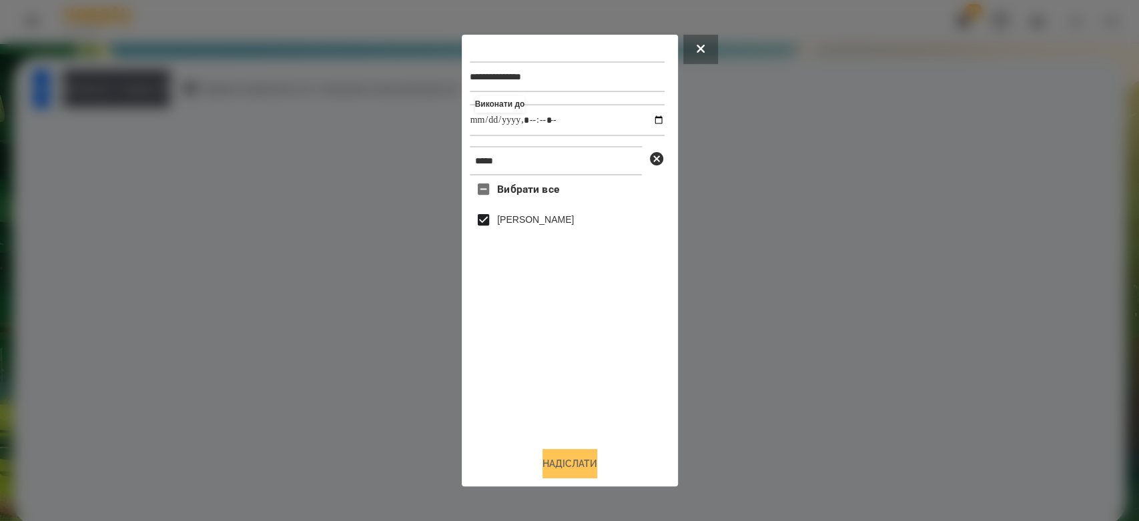
click at [574, 466] on button "Надіслати" at bounding box center [569, 463] width 55 height 29
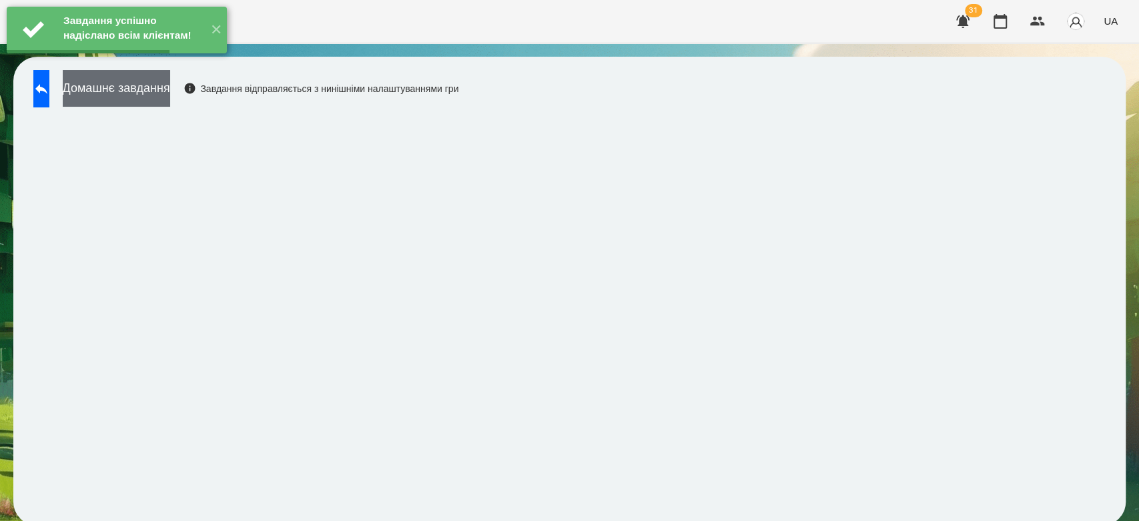
click at [170, 84] on button "Домашнє завдання" at bounding box center [116, 88] width 107 height 37
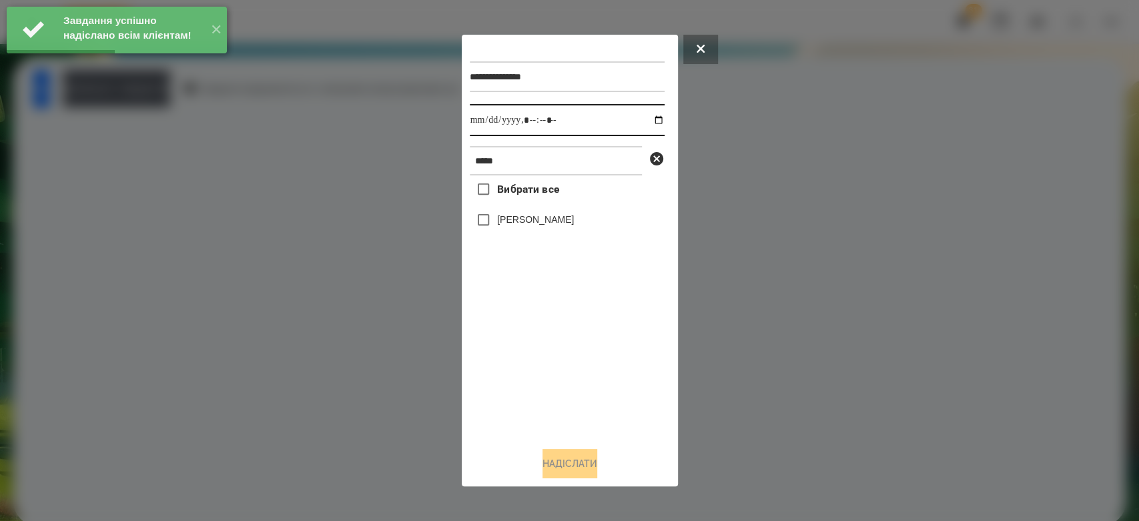
click at [648, 122] on input "datetime-local" at bounding box center [567, 120] width 195 height 32
type input "**********"
click at [565, 345] on div "Вибрати все Богдан Логвін" at bounding box center [567, 305] width 195 height 261
click at [516, 223] on label "[PERSON_NAME]" at bounding box center [535, 219] width 77 height 13
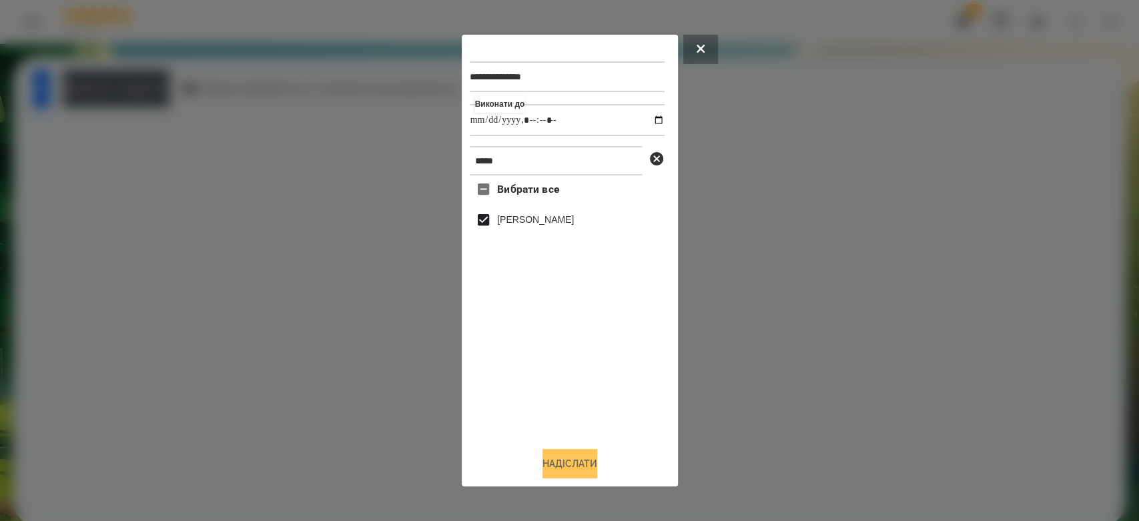
click at [560, 458] on button "Надіслати" at bounding box center [569, 463] width 55 height 29
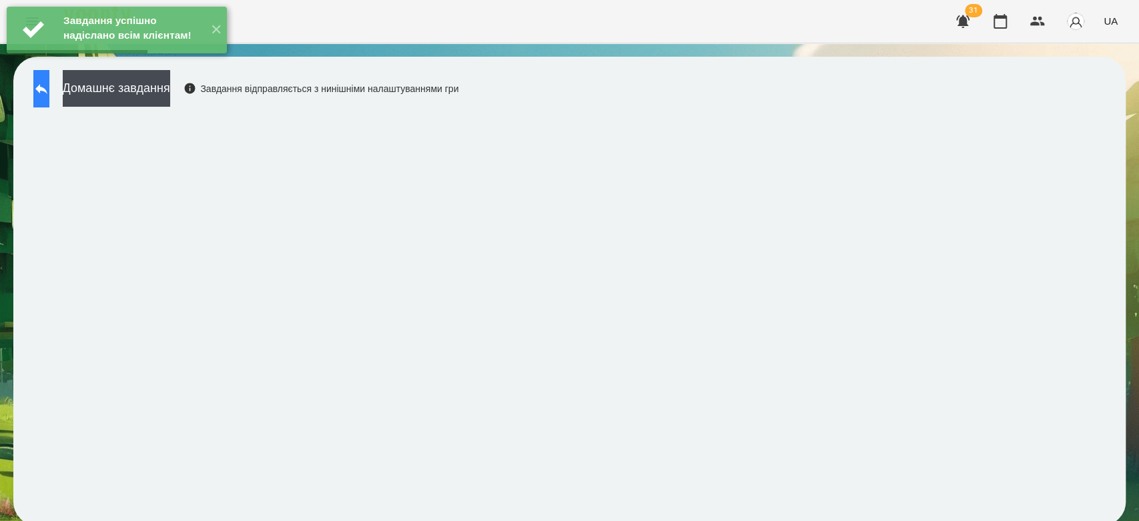
click at [47, 85] on icon at bounding box center [41, 89] width 12 height 10
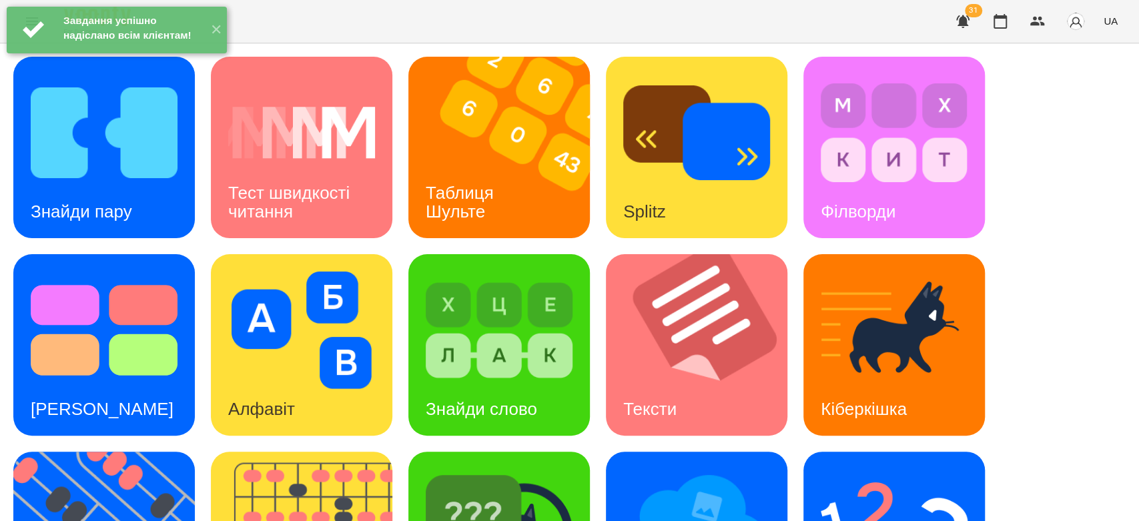
scroll to position [322, 0]
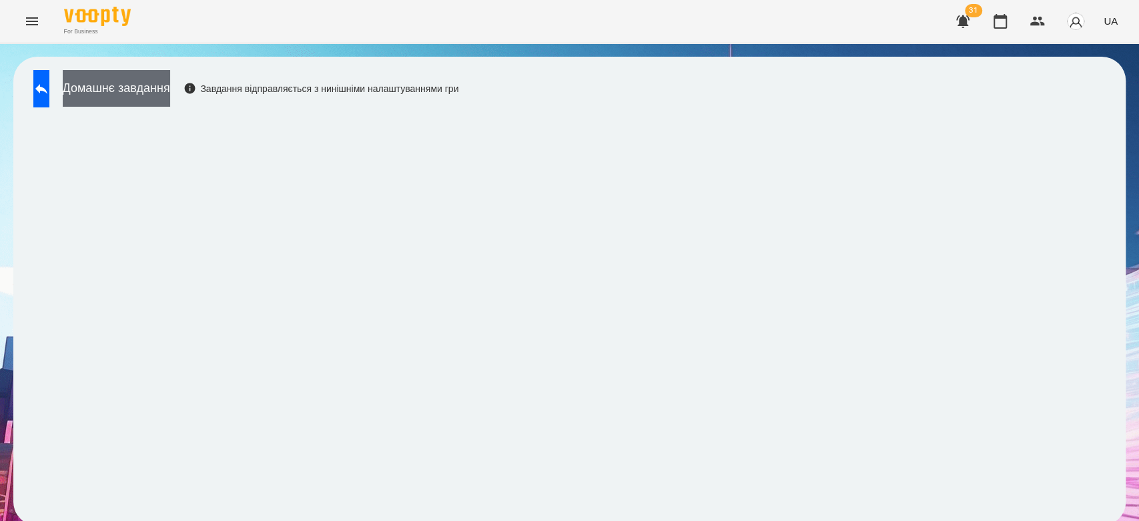
click at [132, 89] on button "Домашнє завдання" at bounding box center [116, 88] width 107 height 37
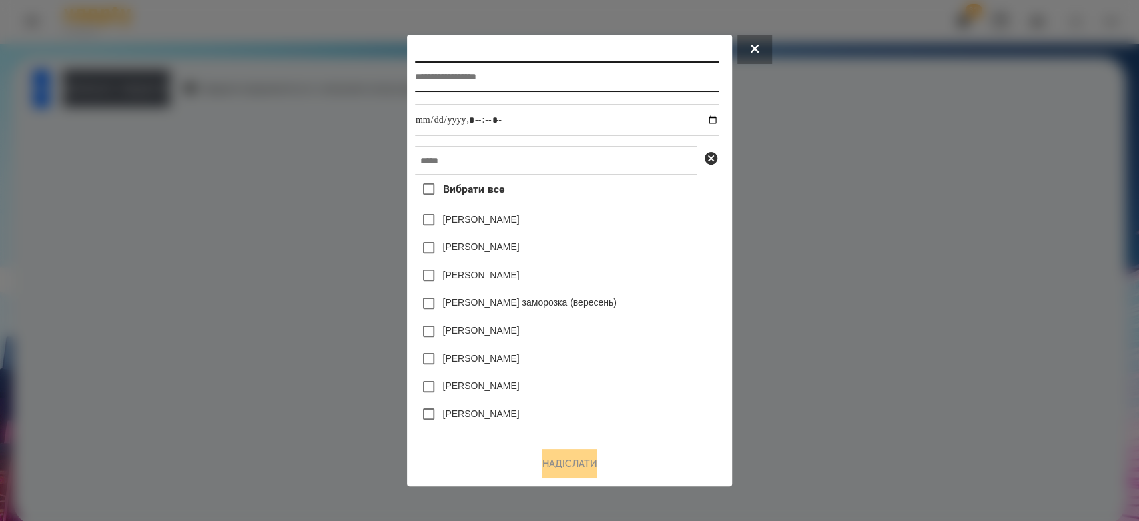
click at [543, 83] on input "text" at bounding box center [567, 76] width 304 height 31
type input "*********"
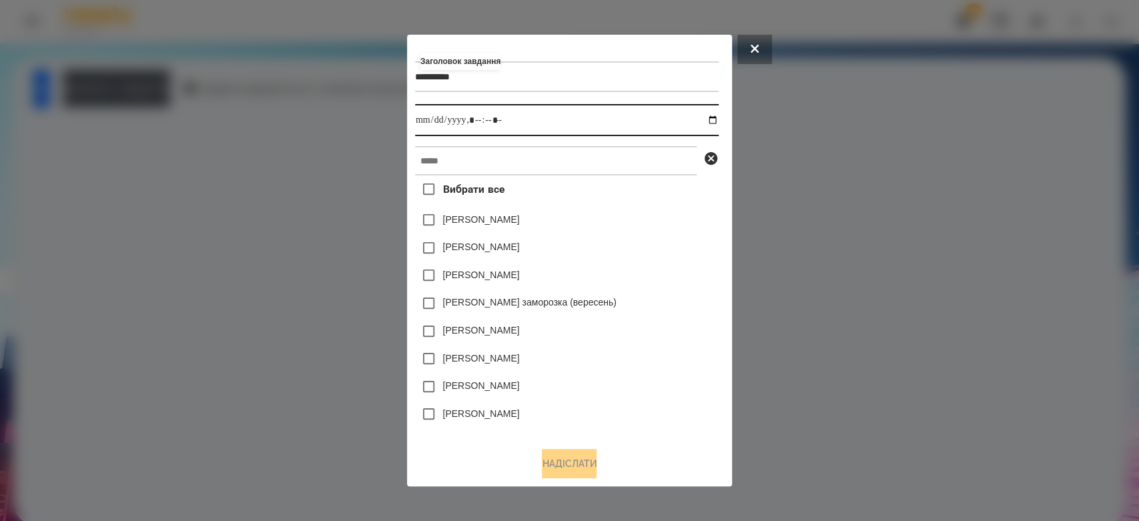
click at [711, 119] on input "datetime-local" at bounding box center [567, 120] width 304 height 32
type input "**********"
click at [682, 188] on div "Вибрати все Коля Главач Емма Северен Яна Щербакова Злата Миц заморозка (вересен…" at bounding box center [567, 305] width 304 height 261
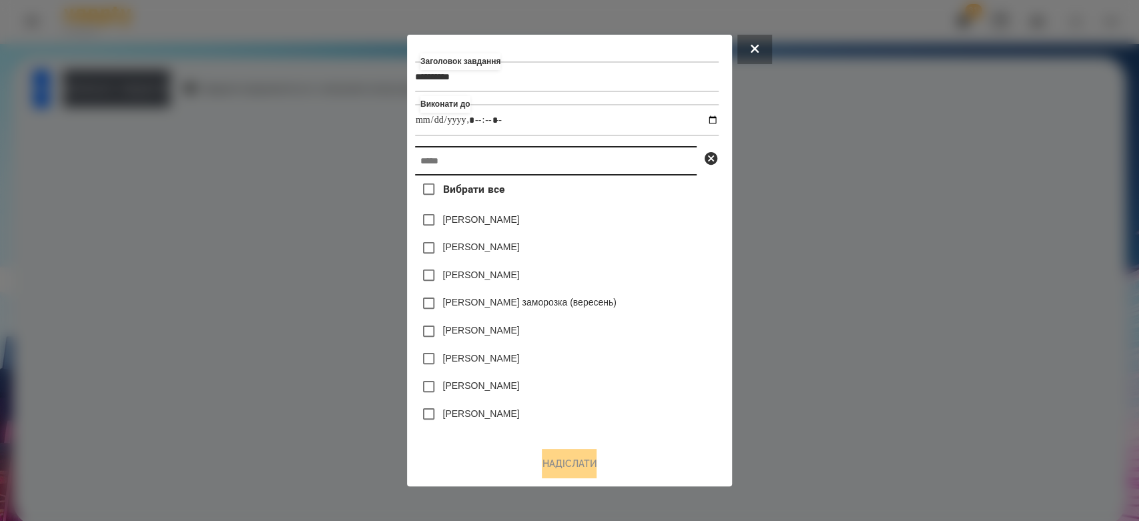
click at [678, 173] on input "text" at bounding box center [556, 160] width 282 height 29
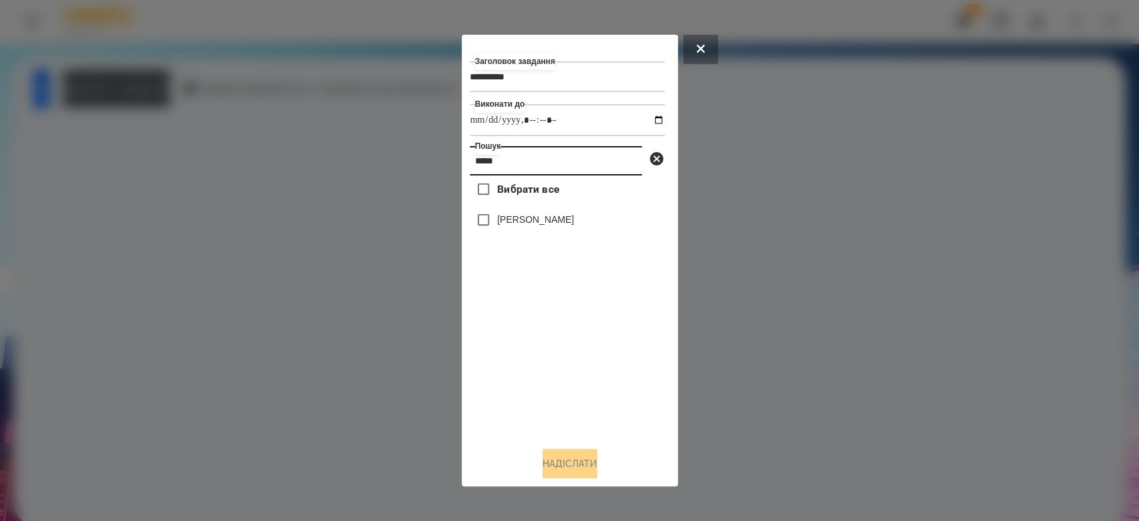
type input "*****"
click at [570, 224] on div "[PERSON_NAME]" at bounding box center [567, 220] width 195 height 28
click at [561, 223] on label "[PERSON_NAME]" at bounding box center [535, 219] width 77 height 13
click at [575, 470] on button "Надіслати" at bounding box center [569, 463] width 55 height 29
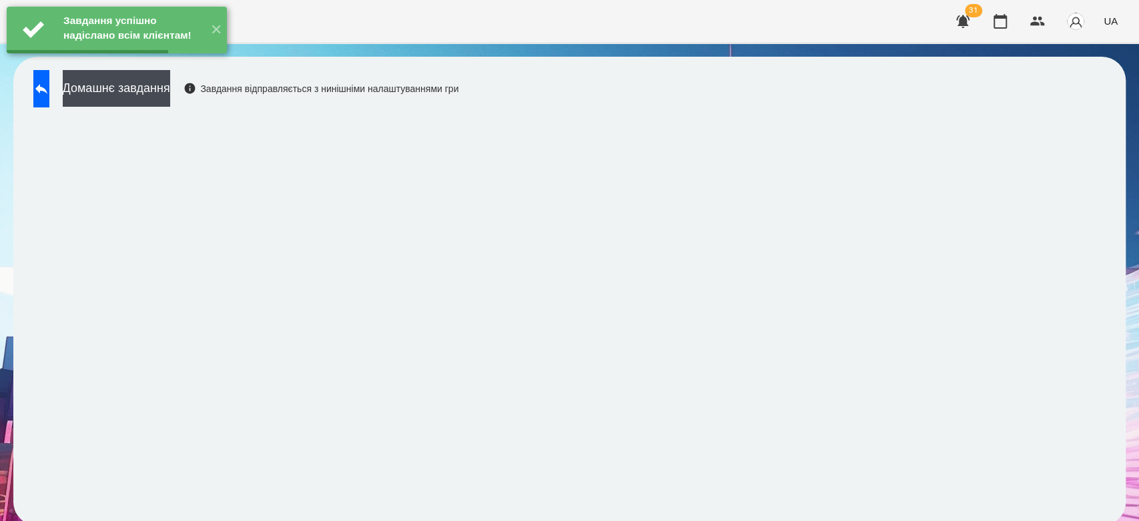
click at [147, 87] on button "Домашнє завдання" at bounding box center [116, 88] width 107 height 37
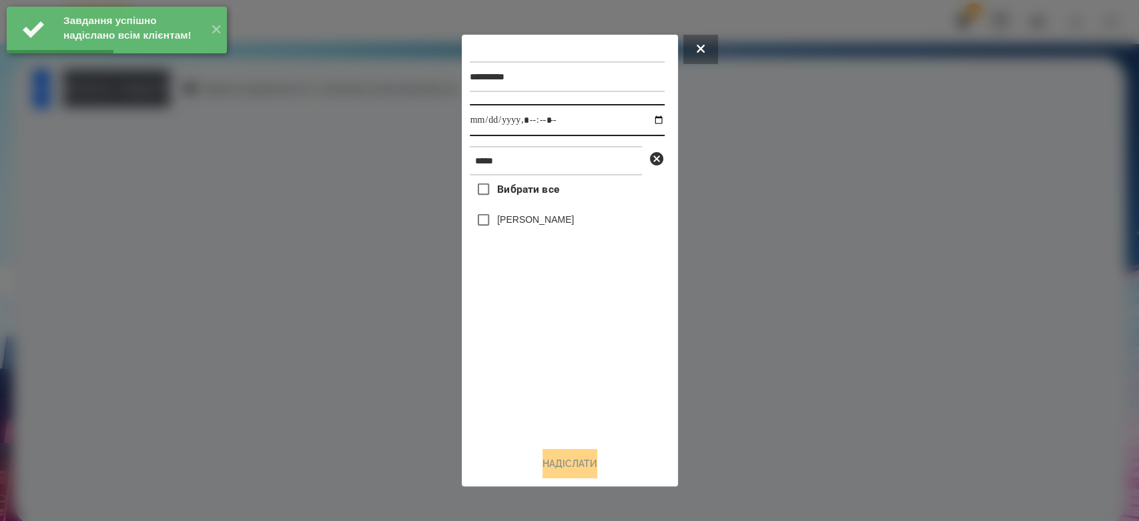
click at [647, 121] on input "datetime-local" at bounding box center [567, 120] width 195 height 32
type input "**********"
click at [580, 378] on div "Вибрати все Богдан Логвін" at bounding box center [567, 305] width 195 height 261
click at [543, 219] on label "[PERSON_NAME]" at bounding box center [535, 219] width 77 height 13
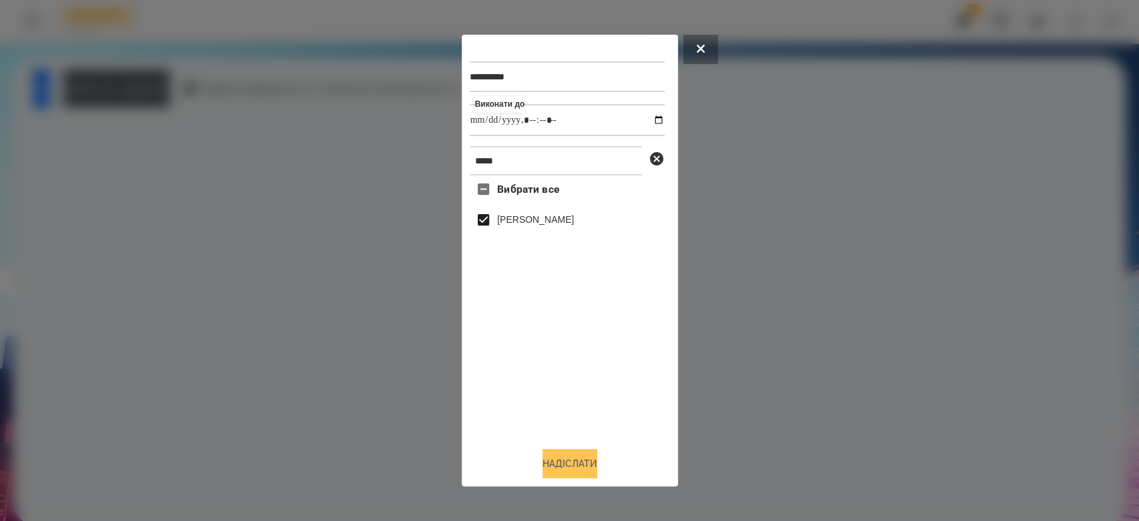
click at [589, 477] on button "Надіслати" at bounding box center [569, 463] width 55 height 29
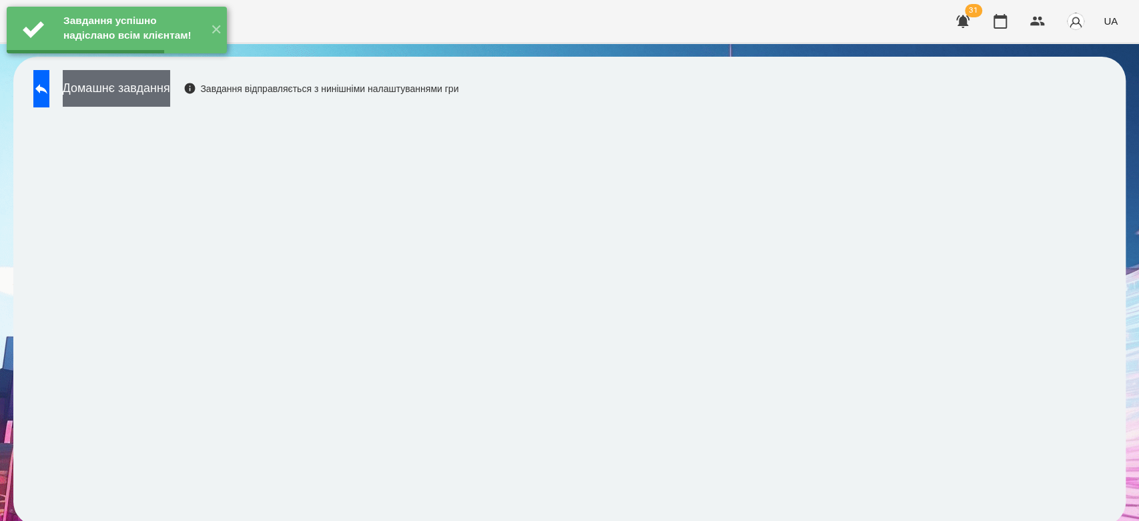
click at [160, 96] on button "Домашнє завдання" at bounding box center [116, 88] width 107 height 37
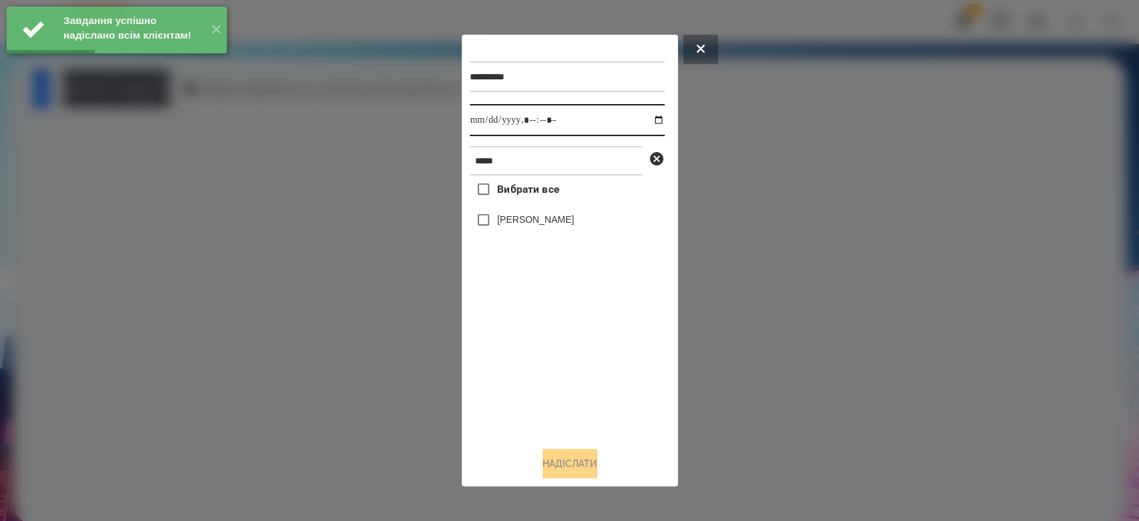
click at [644, 121] on input "datetime-local" at bounding box center [567, 120] width 195 height 32
type input "**********"
click at [586, 373] on div "Вибрати все Богдан Логвін" at bounding box center [567, 305] width 195 height 261
click at [525, 215] on label "[PERSON_NAME]" at bounding box center [535, 219] width 77 height 13
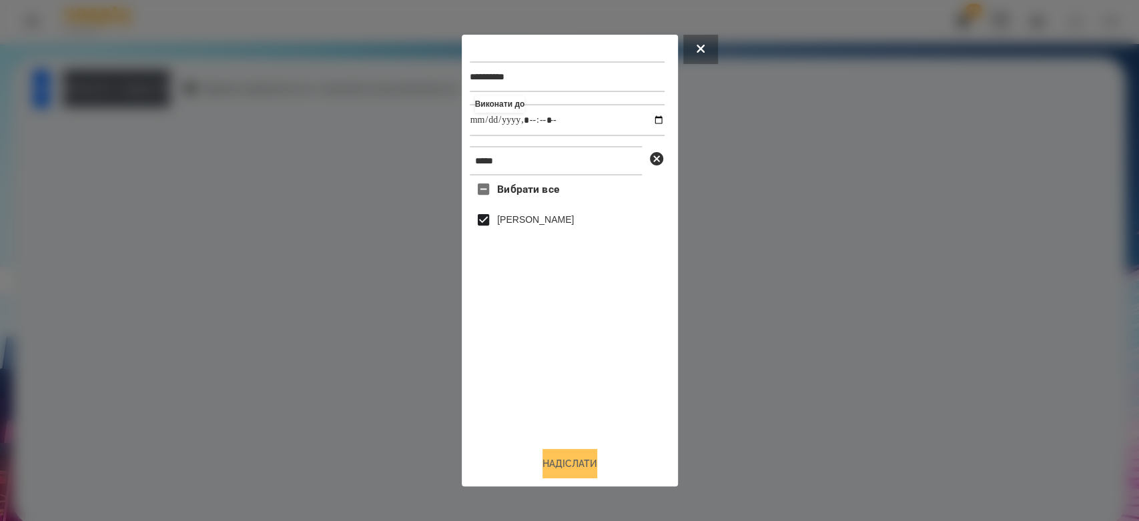
click at [587, 472] on button "Надіслати" at bounding box center [569, 463] width 55 height 29
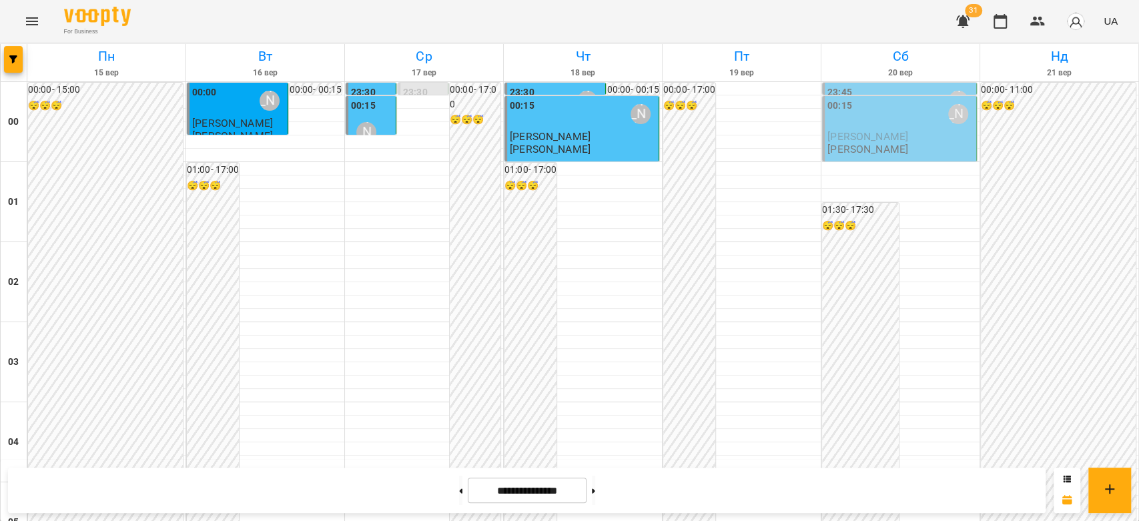
scroll to position [1097, 0]
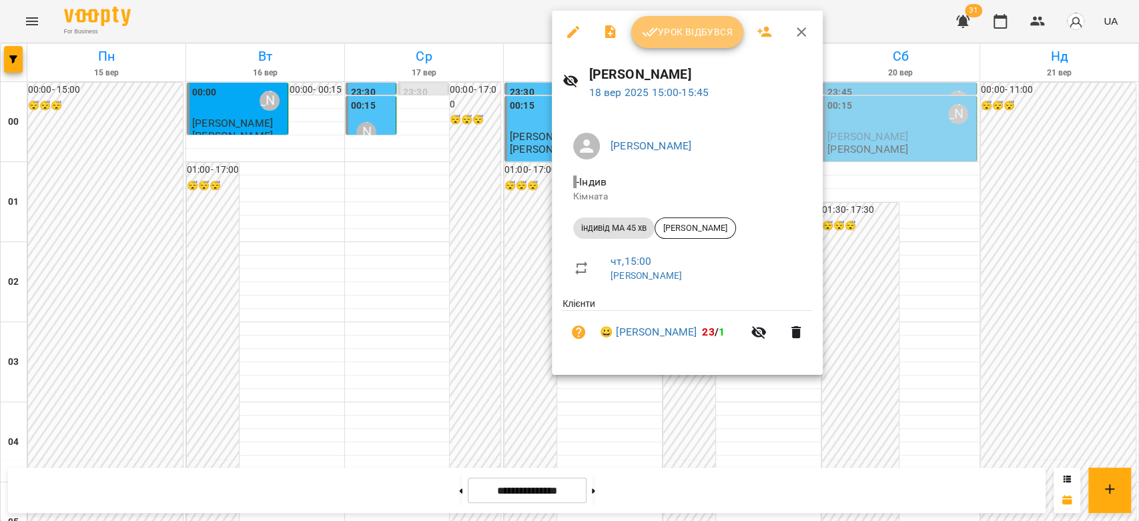
click at [656, 47] on button "Урок відбувся" at bounding box center [687, 32] width 112 height 32
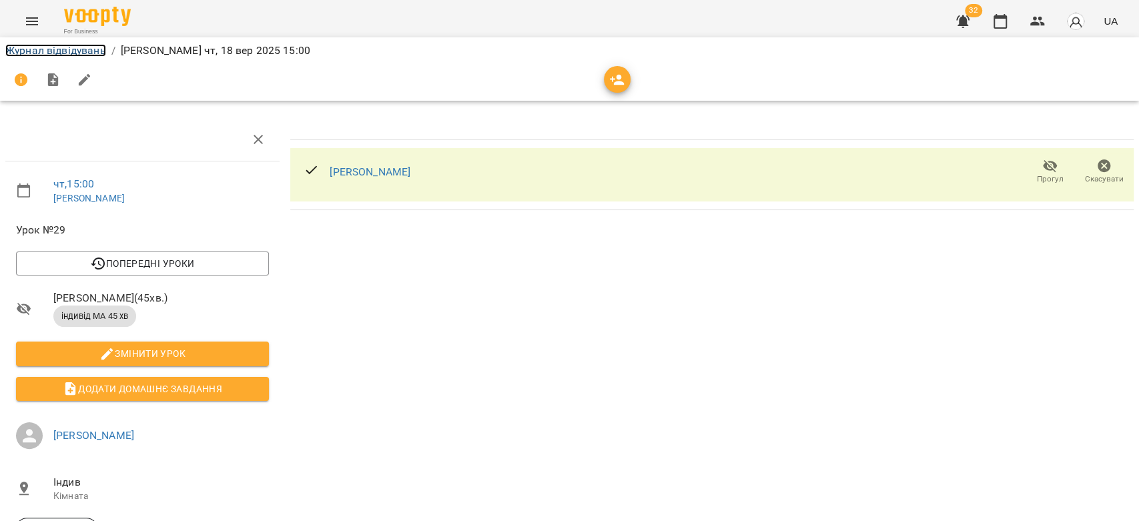
click at [40, 56] on link "Журнал відвідувань" at bounding box center [55, 50] width 101 height 13
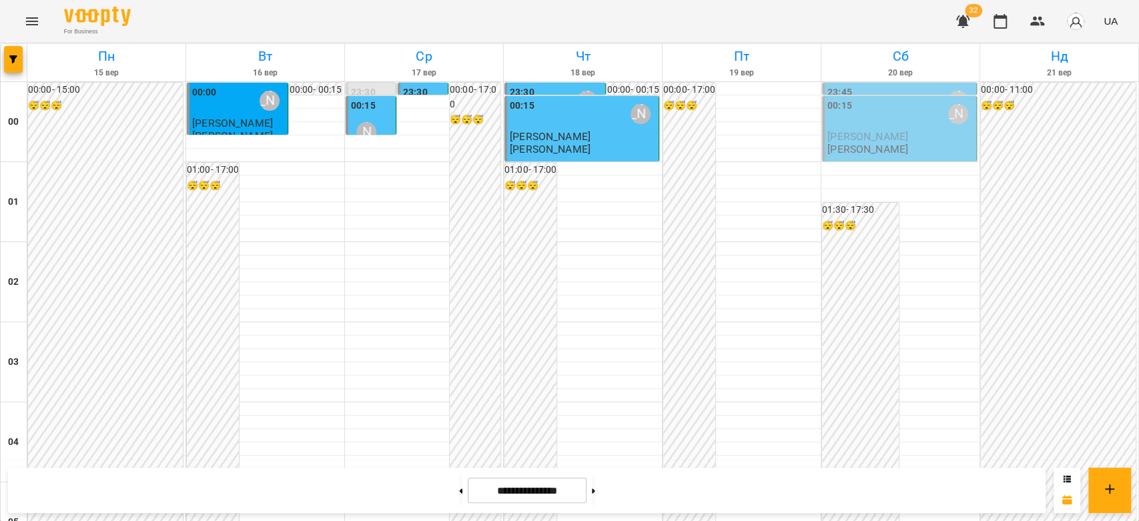
scroll to position [1394, 0]
